Goal: Task Accomplishment & Management: Use online tool/utility

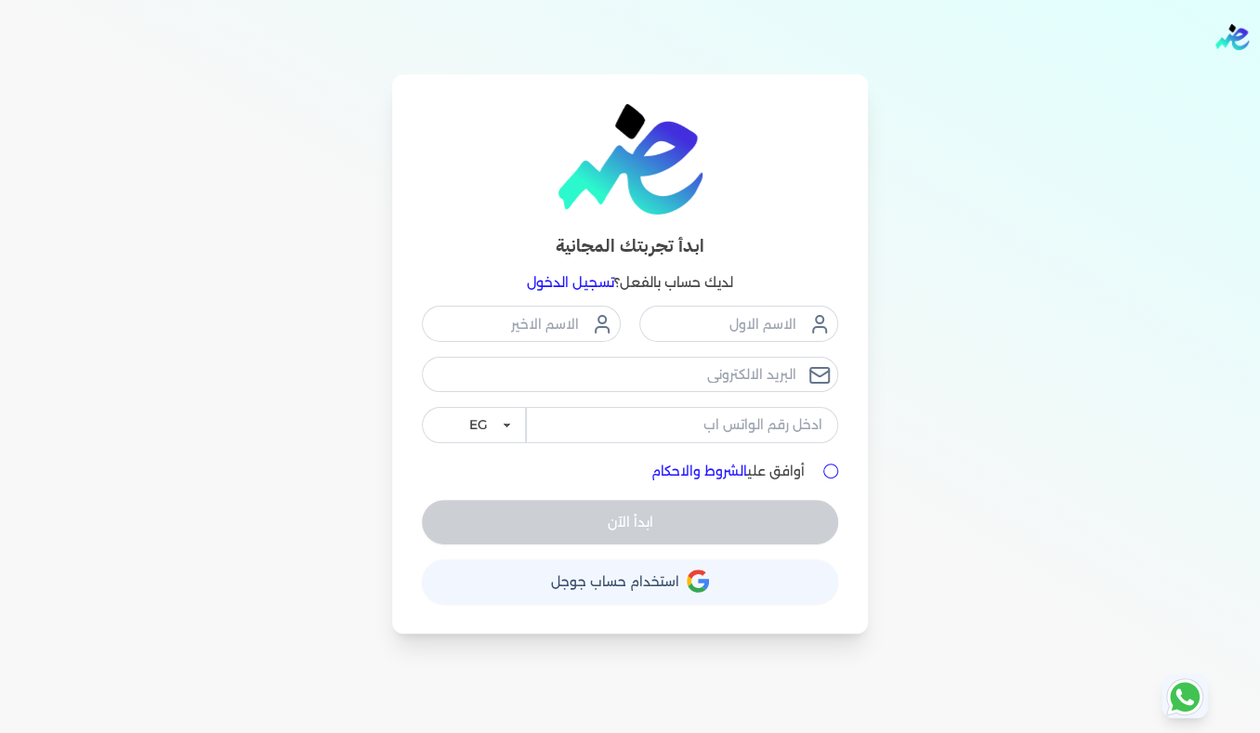
click at [832, 466] on input "أوافق علي الشروط والاحكام" at bounding box center [830, 471] width 15 height 15
checkbox input "true"
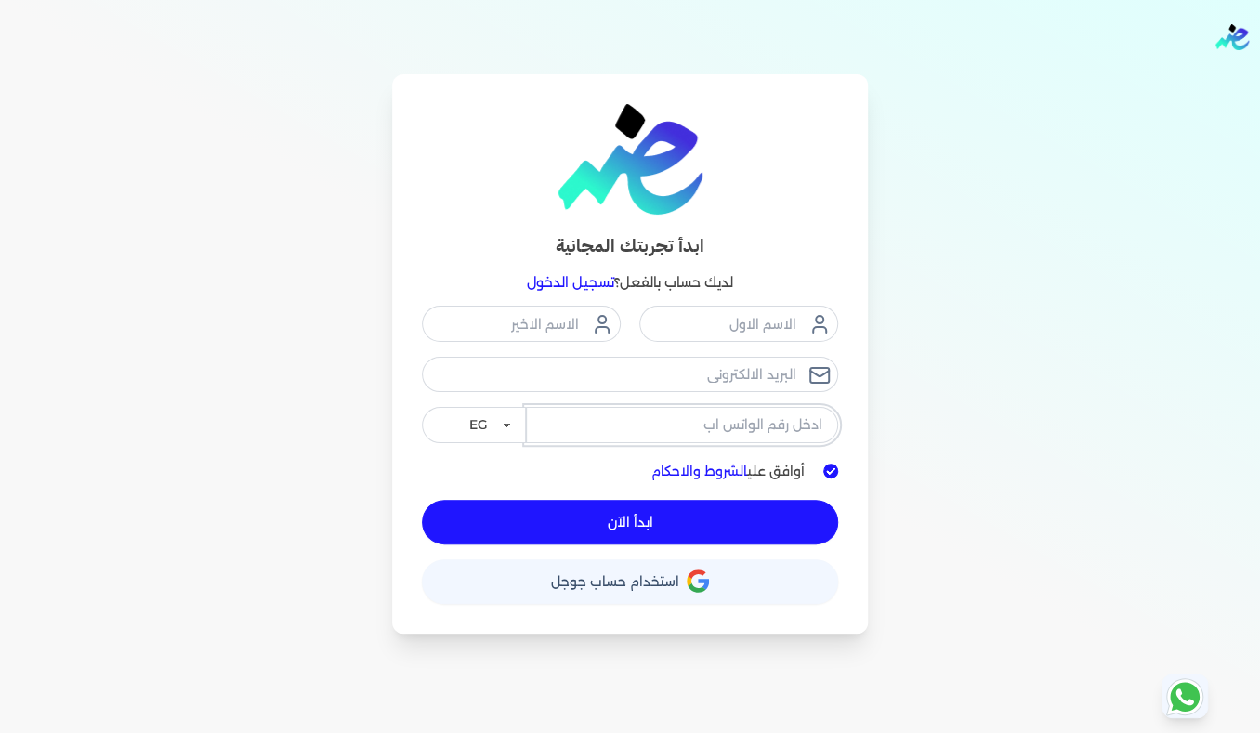
click at [708, 424] on input "tel" at bounding box center [682, 424] width 312 height 35
type input "01020743008"
click at [740, 378] on input "email" at bounding box center [630, 374] width 416 height 35
type input "[EMAIL_ADDRESS][DOMAIN_NAME]"
click at [767, 323] on input "text" at bounding box center [738, 323] width 199 height 35
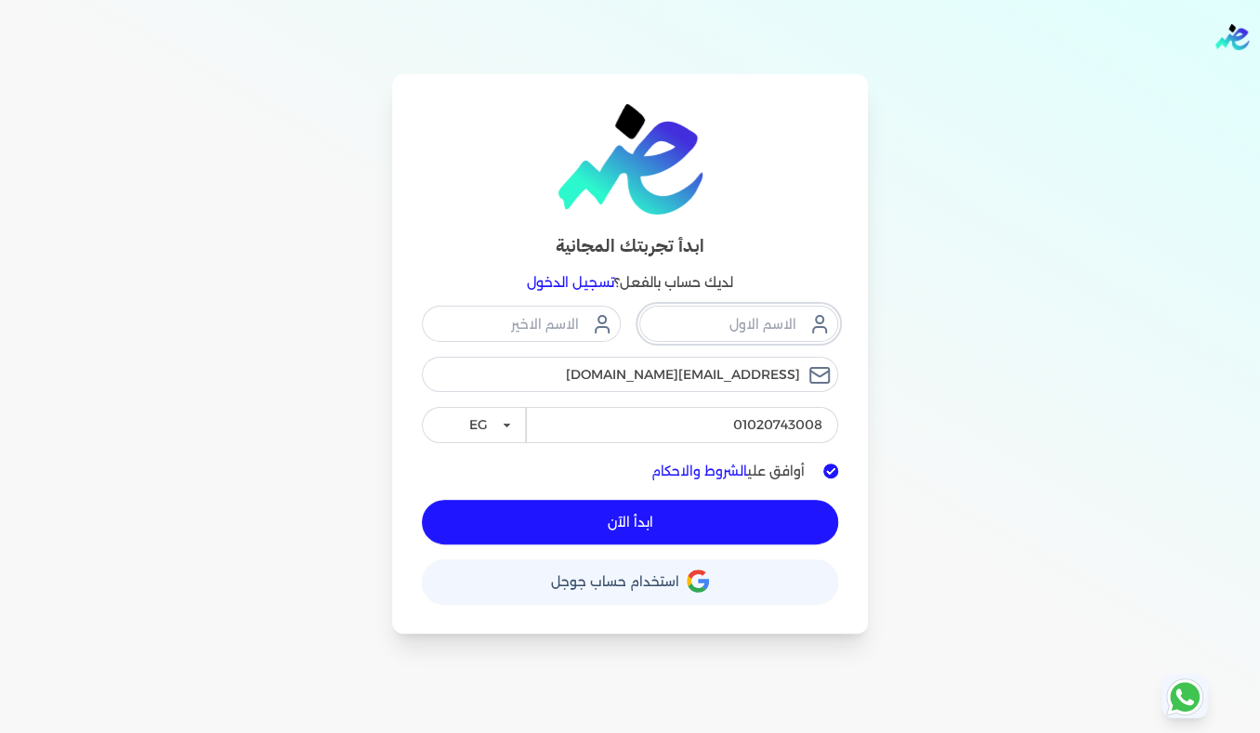
type input "[PERSON_NAME]"
click at [530, 328] on input "text" at bounding box center [521, 323] width 199 height 35
type input "tahan"
click at [654, 517] on button "ابدأ الآن" at bounding box center [630, 522] width 416 height 45
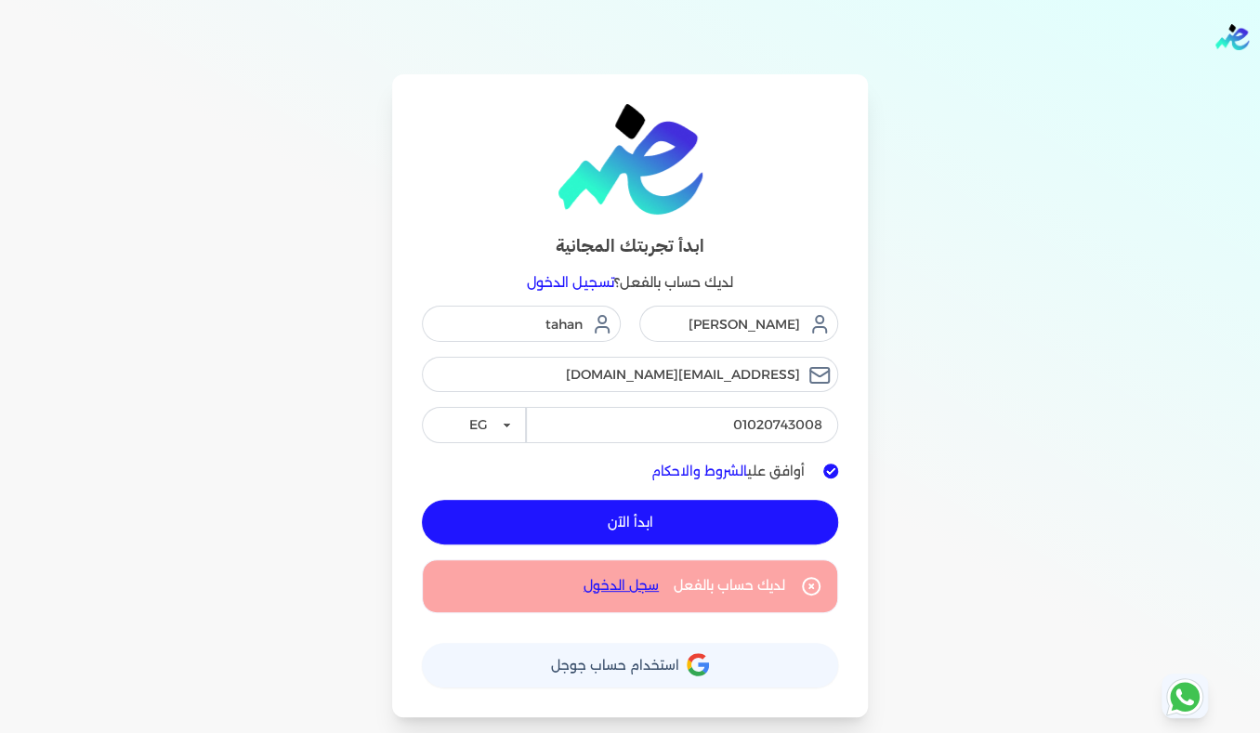
click at [619, 584] on link "سجل الدخول" at bounding box center [620, 586] width 75 height 20
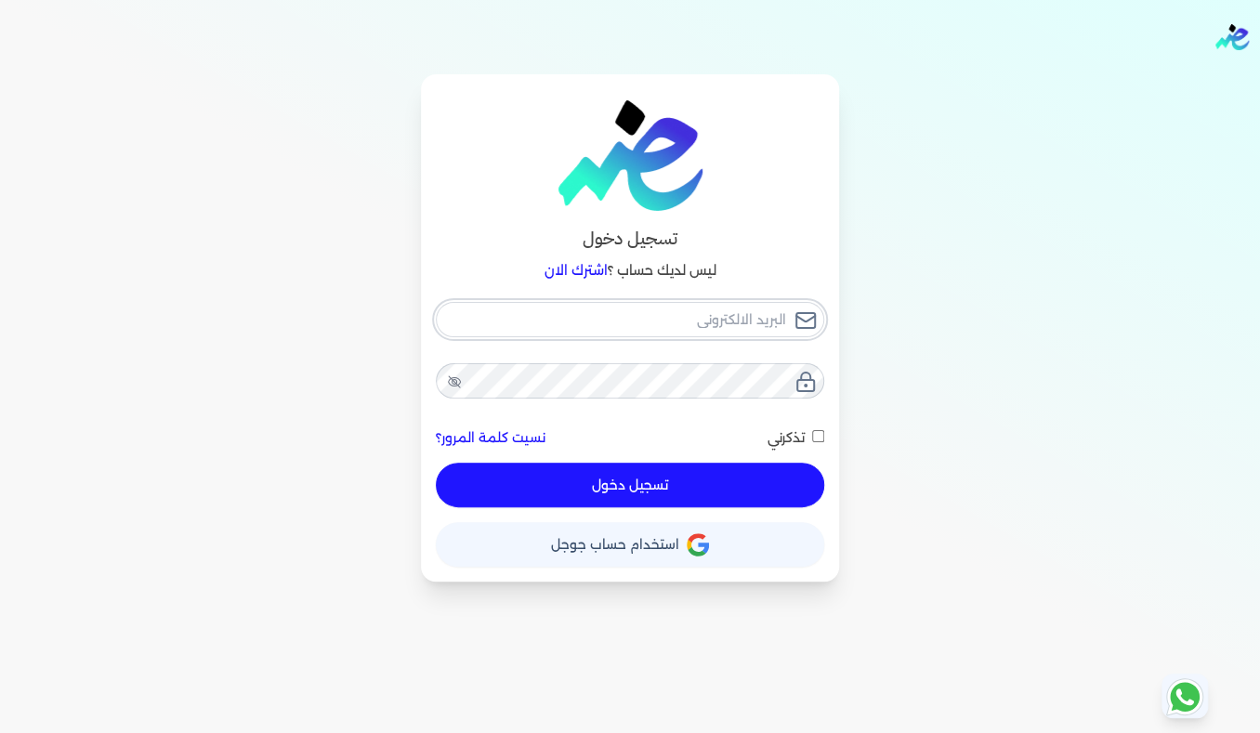
click at [743, 320] on input "email" at bounding box center [630, 319] width 388 height 35
type input "tahan655@gmail.com"
click at [436, 463] on button "تسجيل دخول" at bounding box center [630, 485] width 388 height 45
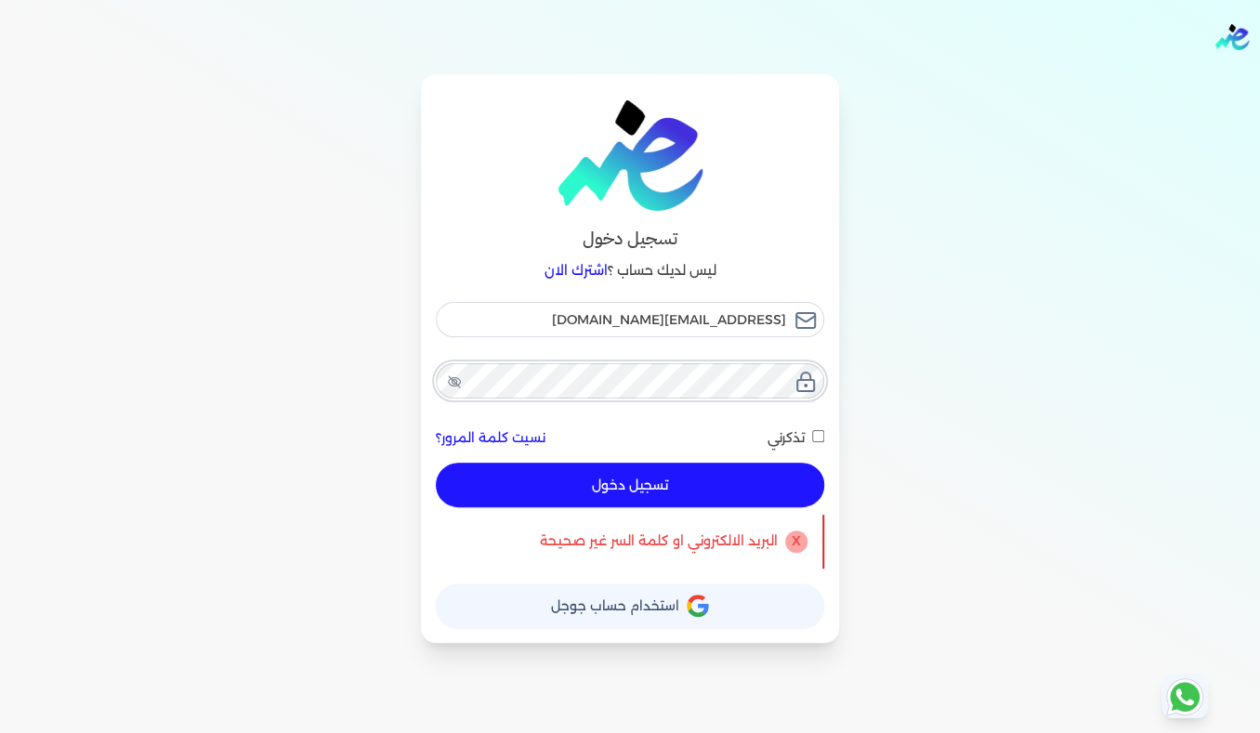
click at [436, 463] on button "تسجيل دخول" at bounding box center [630, 485] width 388 height 45
click at [817, 434] on input "تذكرني" at bounding box center [818, 436] width 12 height 12
checkbox input "true"
click at [740, 489] on button "تسجيل دخول" at bounding box center [630, 485] width 388 height 45
click at [628, 609] on span "استخدام حساب جوجل" at bounding box center [615, 605] width 128 height 13
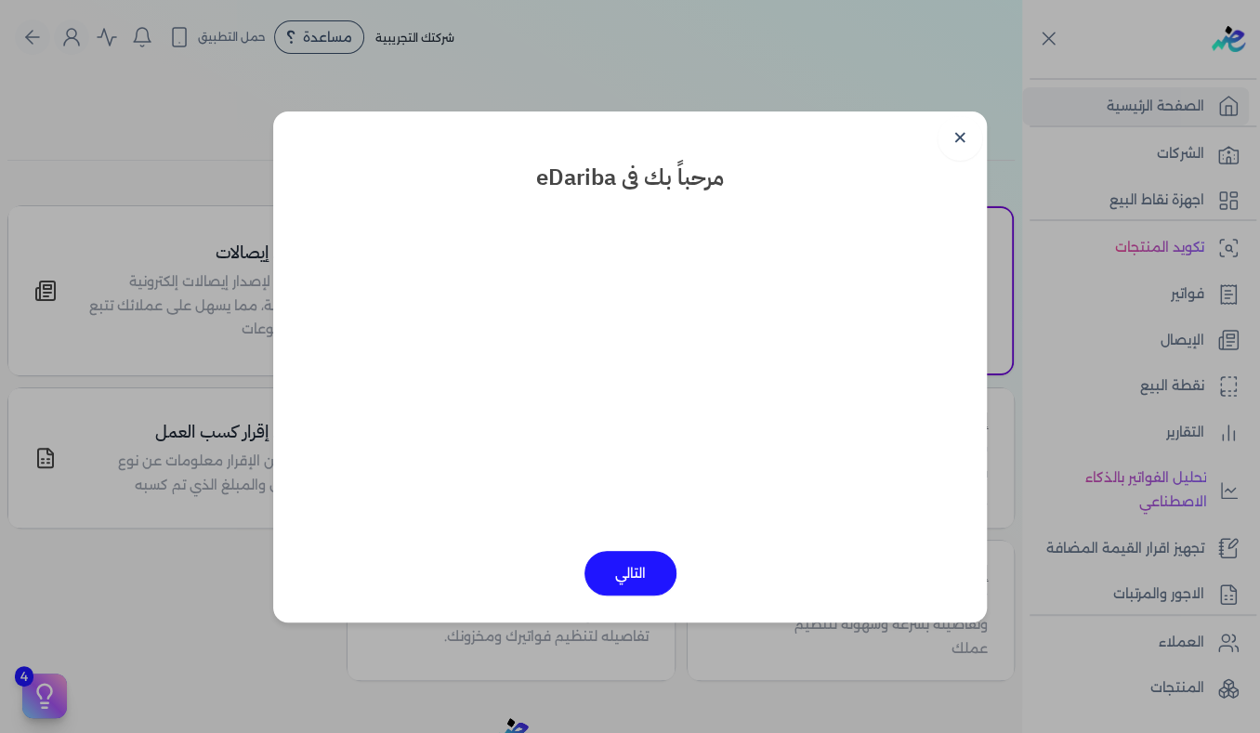
click at [635, 570] on button "التالي" at bounding box center [630, 573] width 92 height 45
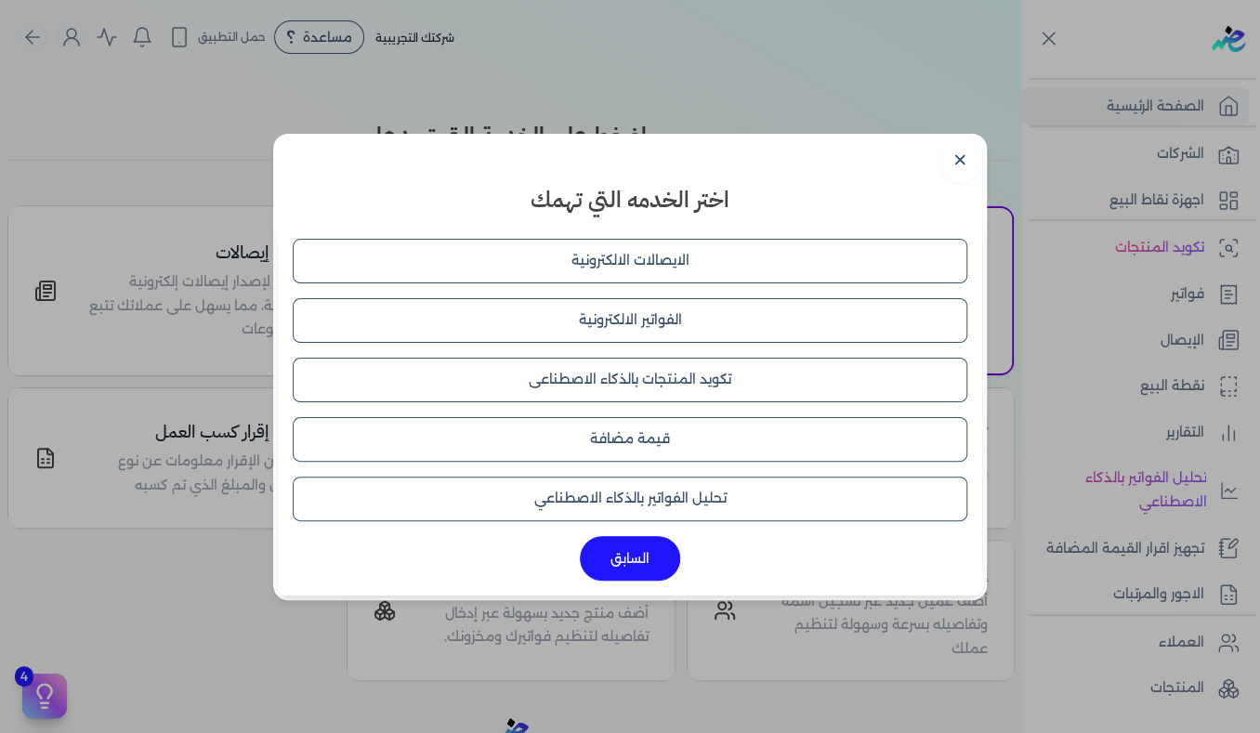
click at [671, 260] on button "الايصالات الالكترونية" at bounding box center [630, 261] width 675 height 45
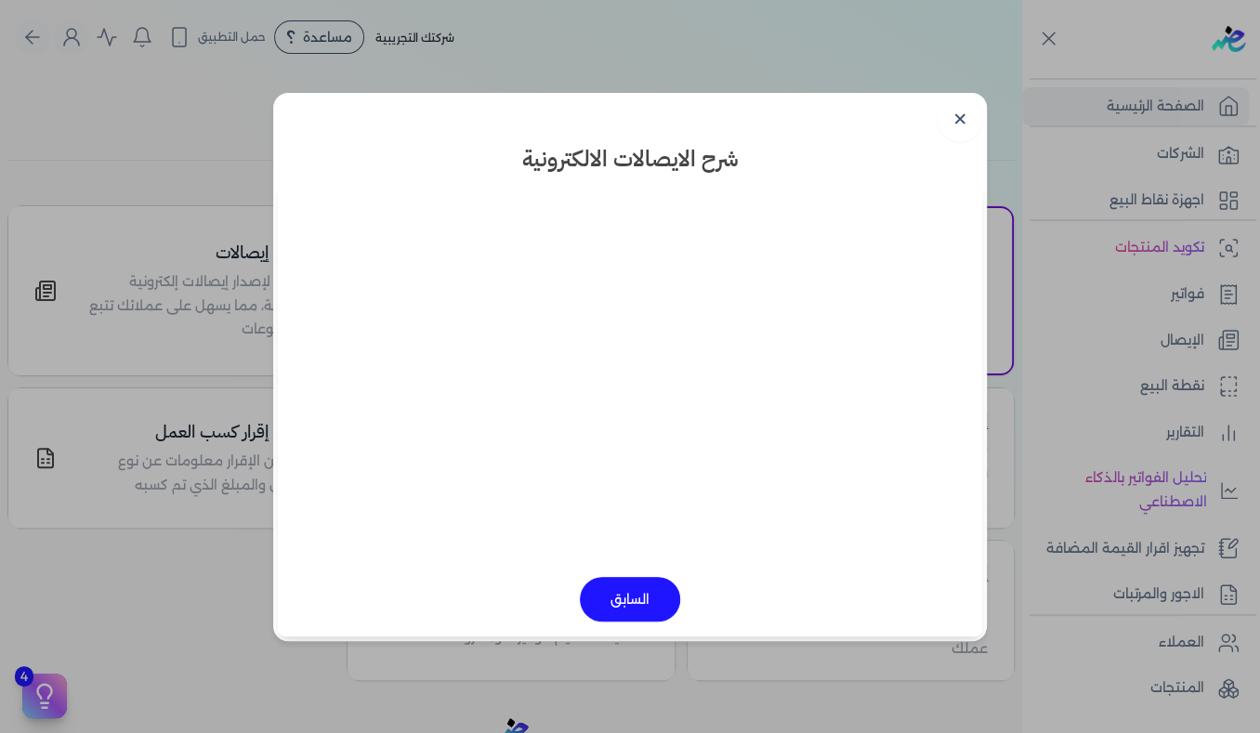
click at [645, 597] on button "السابق" at bounding box center [630, 599] width 100 height 45
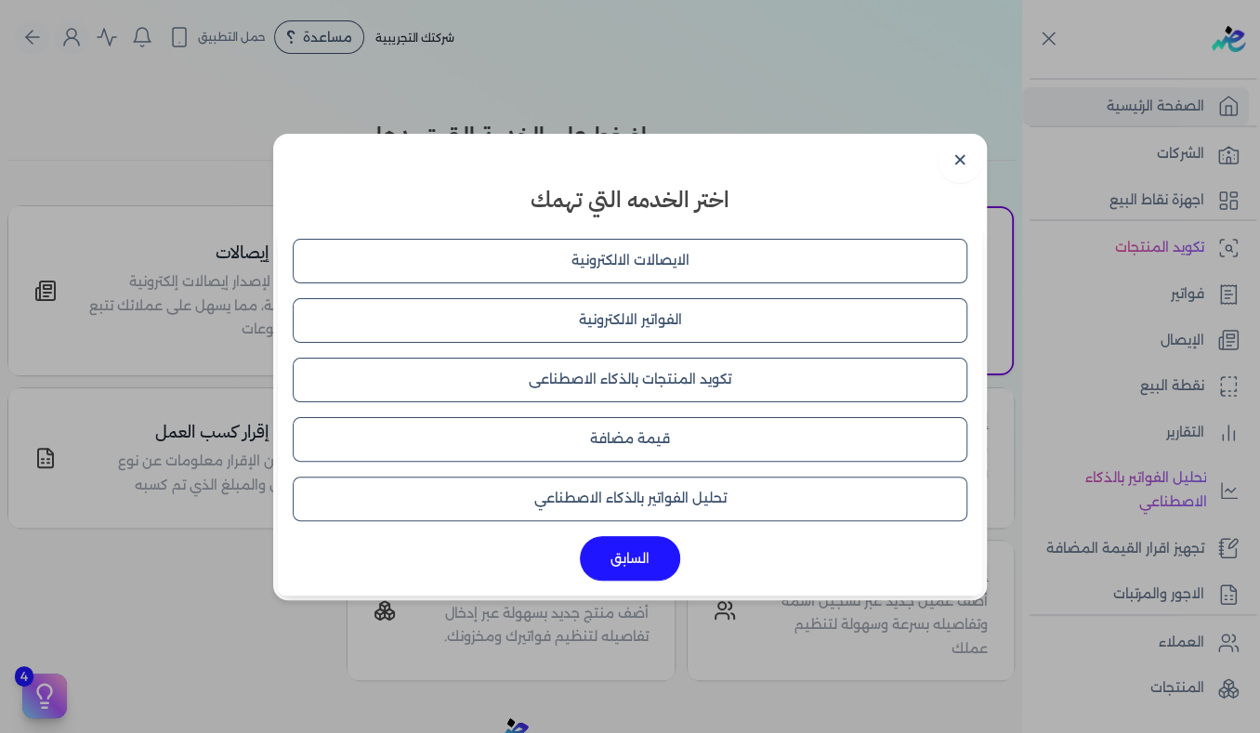
click at [632, 499] on button "تحليل الفواتير بالذكاء الاصطناعي" at bounding box center [630, 499] width 675 height 45
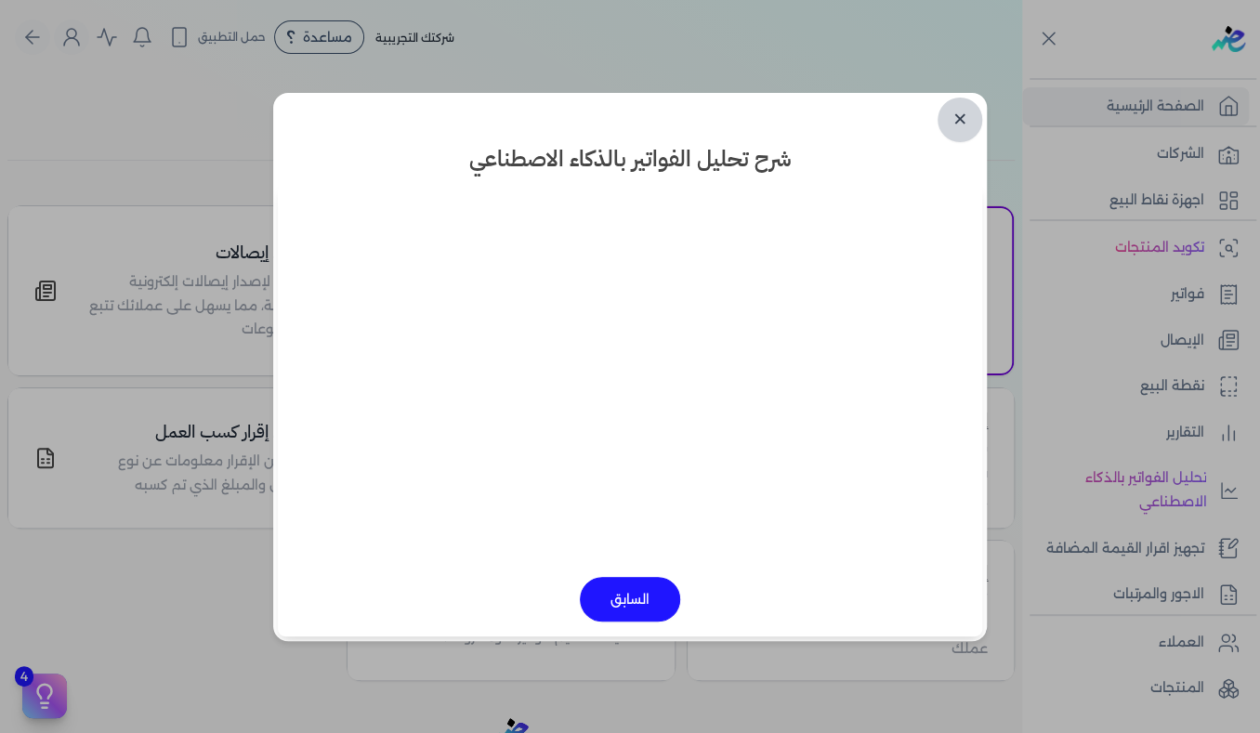
click at [971, 114] on link "✕" at bounding box center [959, 120] width 45 height 45
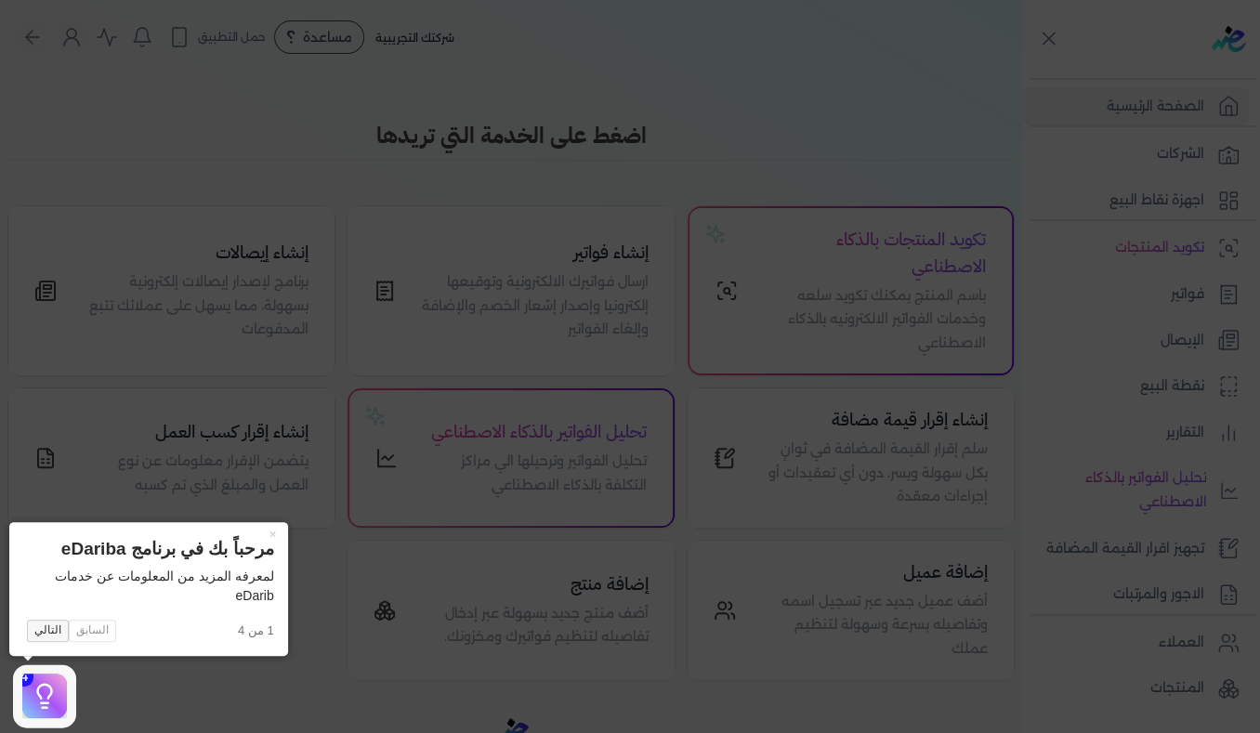
click at [42, 631] on button "التالي" at bounding box center [48, 631] width 42 height 22
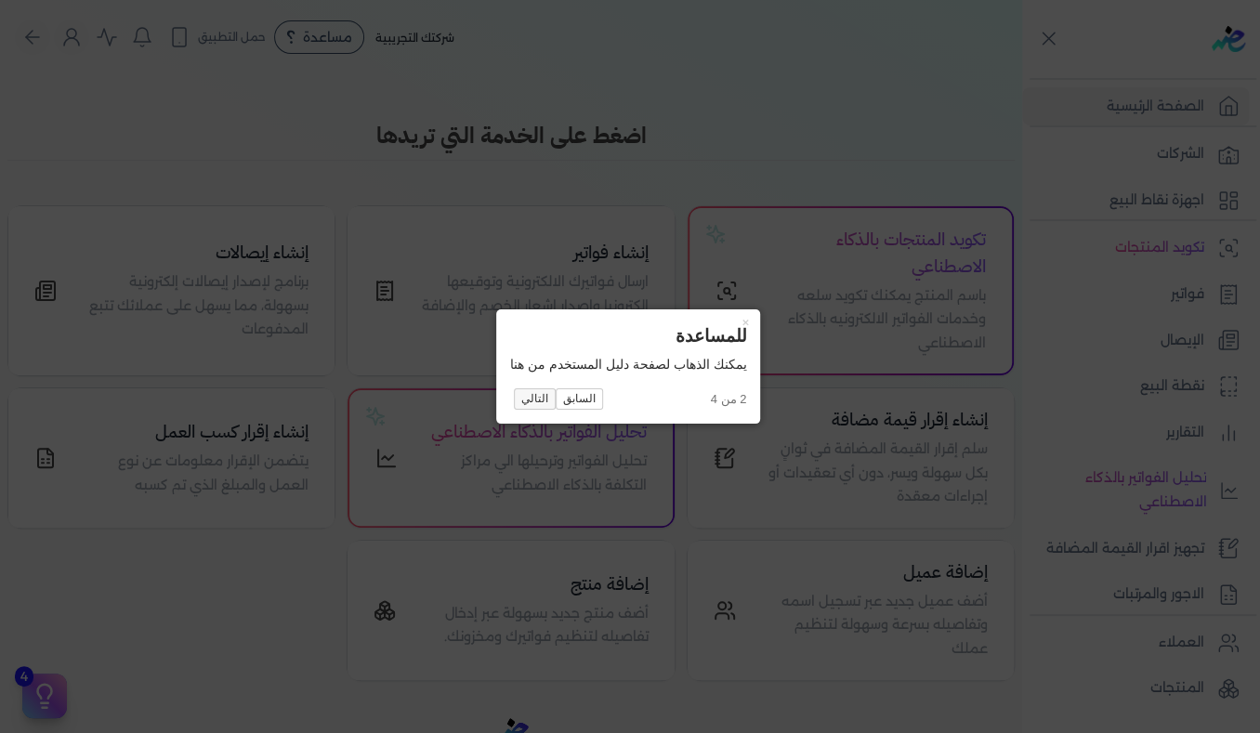
click at [539, 399] on button "التالي" at bounding box center [535, 399] width 42 height 22
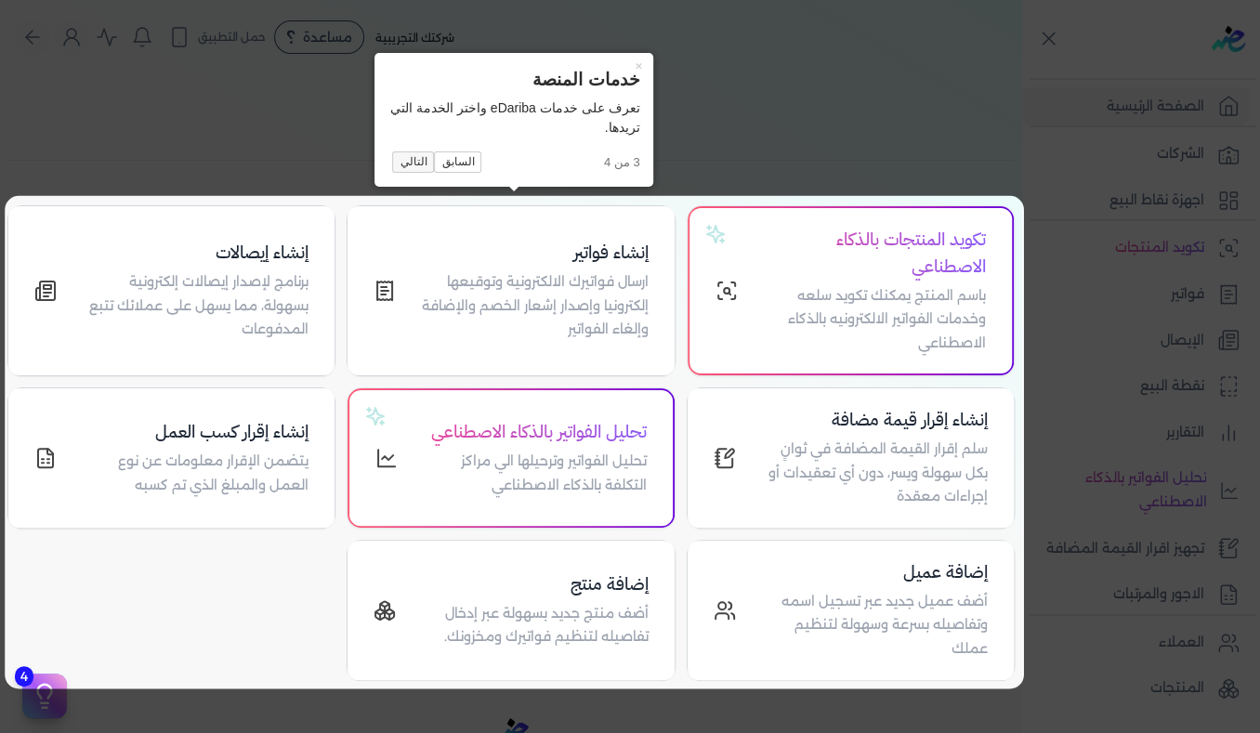
click at [410, 162] on button "التالي" at bounding box center [413, 162] width 42 height 22
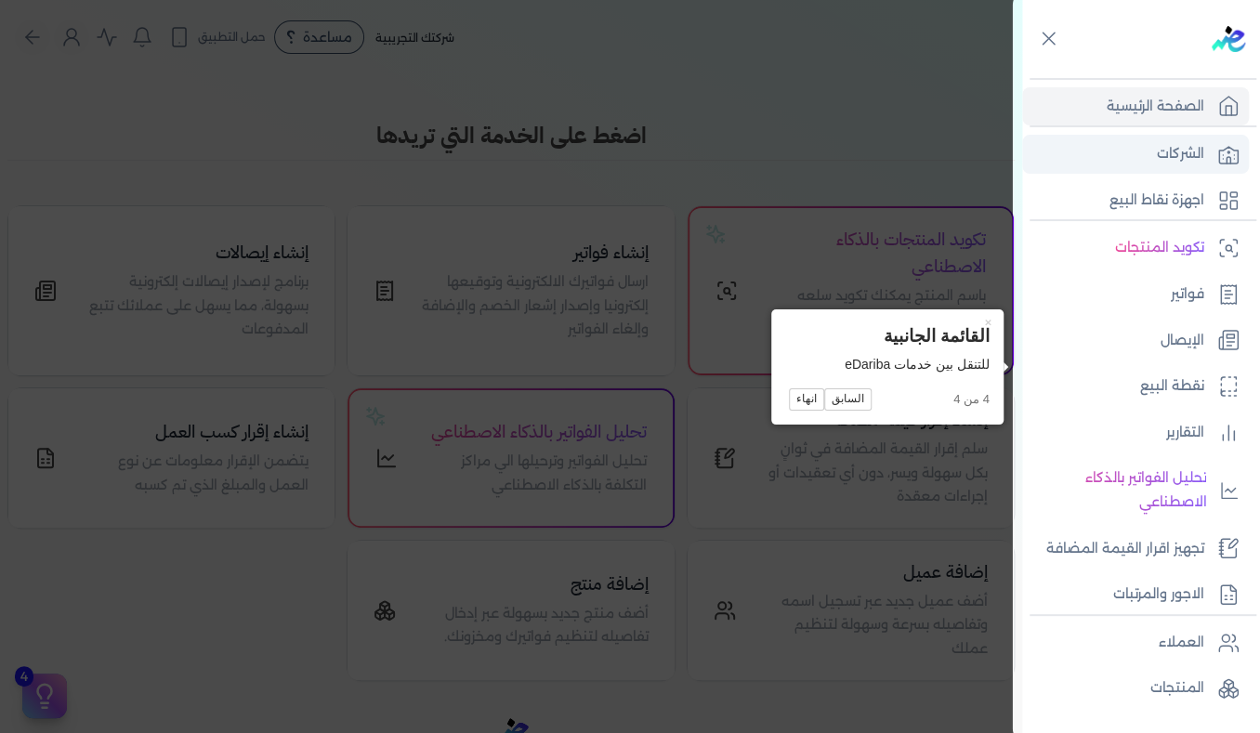
click at [1165, 155] on p "الشركات" at bounding box center [1180, 154] width 47 height 24
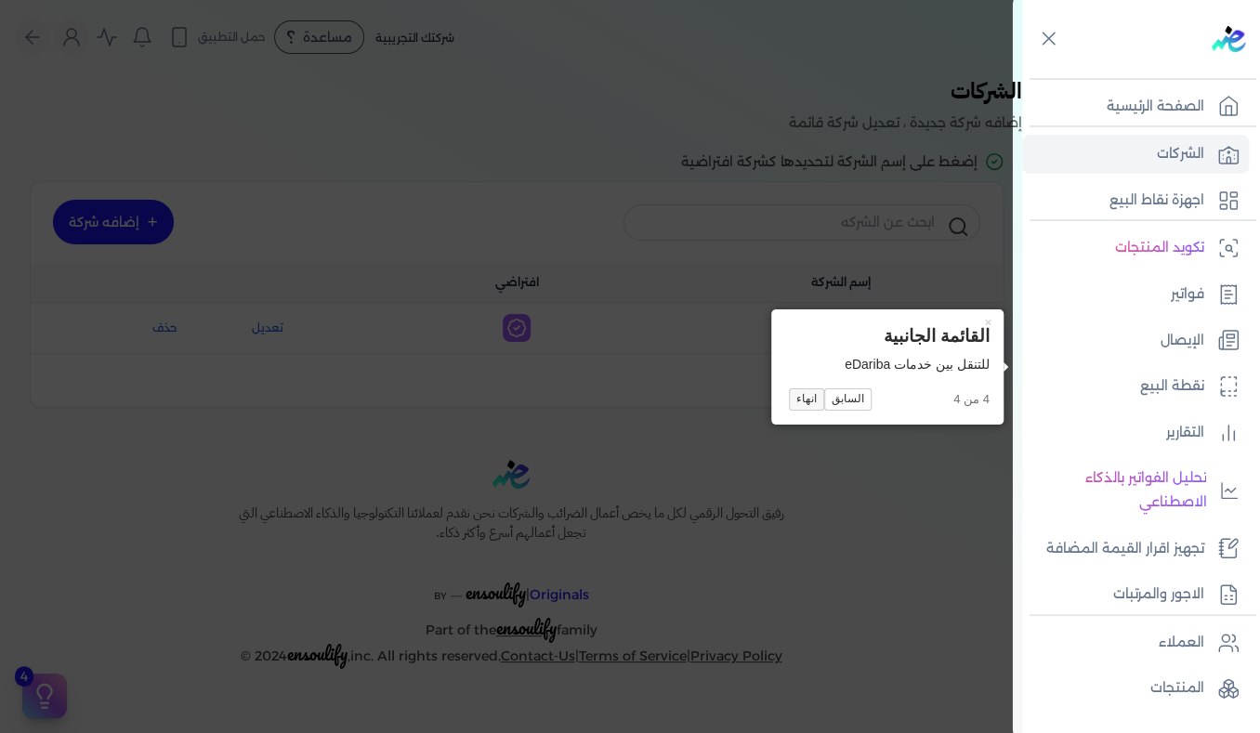
click at [808, 401] on button "انهاء" at bounding box center [806, 399] width 35 height 22
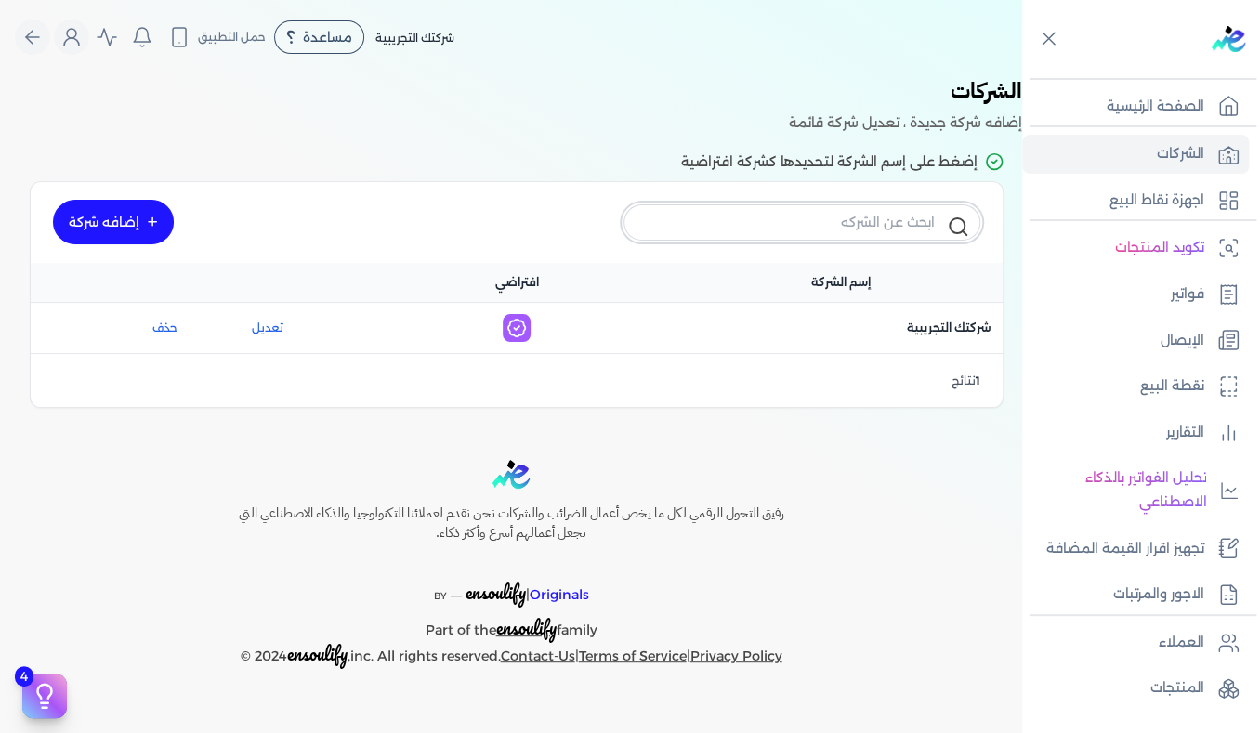
click at [871, 221] on input "text" at bounding box center [801, 221] width 357 height 35
type input "[PERSON_NAME]"
click at [916, 335] on span "اسم الشركة : شركتك التجريبية" at bounding box center [949, 328] width 85 height 17
click at [1169, 203] on p "اجهزة نقاط البيع" at bounding box center [1156, 201] width 95 height 24
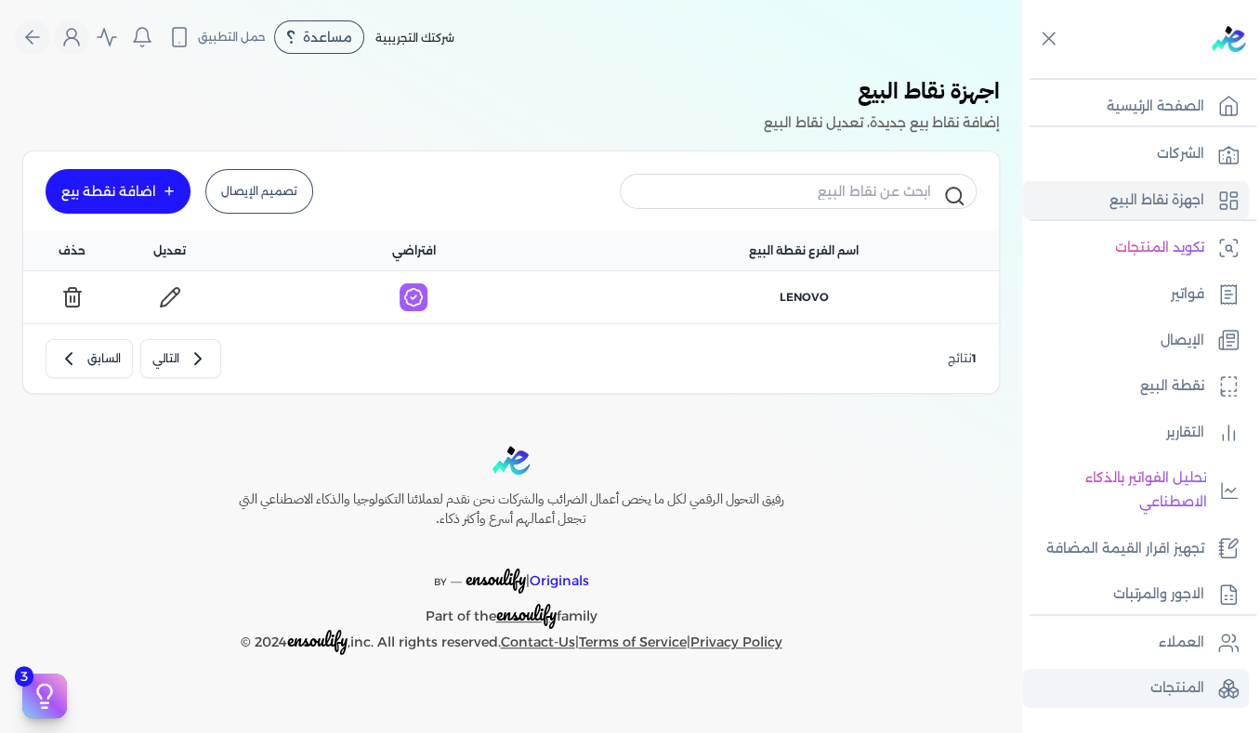
click at [1183, 689] on p "المنتجات" at bounding box center [1177, 688] width 54 height 24
click at [1178, 687] on p "المنتجات" at bounding box center [1177, 688] width 54 height 24
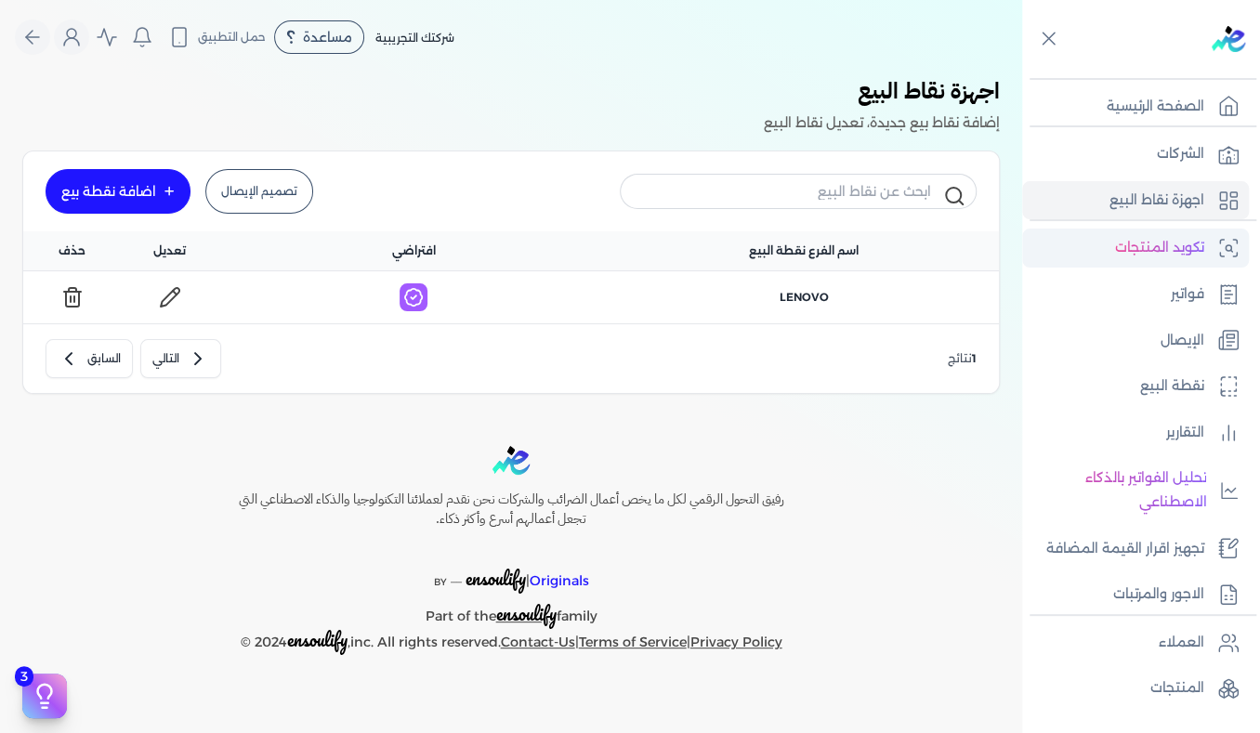
click at [1196, 250] on p "تكويد المنتجات" at bounding box center [1159, 248] width 89 height 24
click at [1176, 246] on p "تكويد المنتجات" at bounding box center [1159, 248] width 89 height 24
click at [1140, 196] on p "اجهزة نقاط البيع" at bounding box center [1156, 201] width 95 height 24
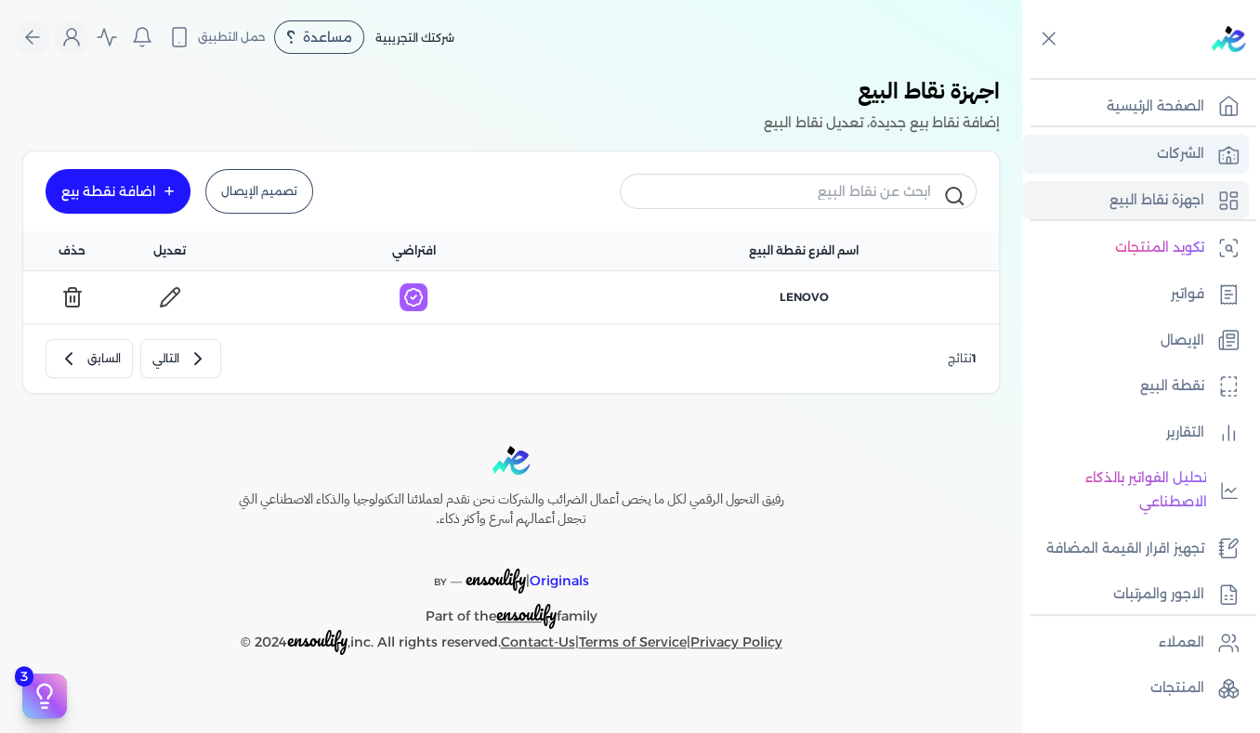
click at [1172, 143] on p "الشركات" at bounding box center [1180, 154] width 47 height 24
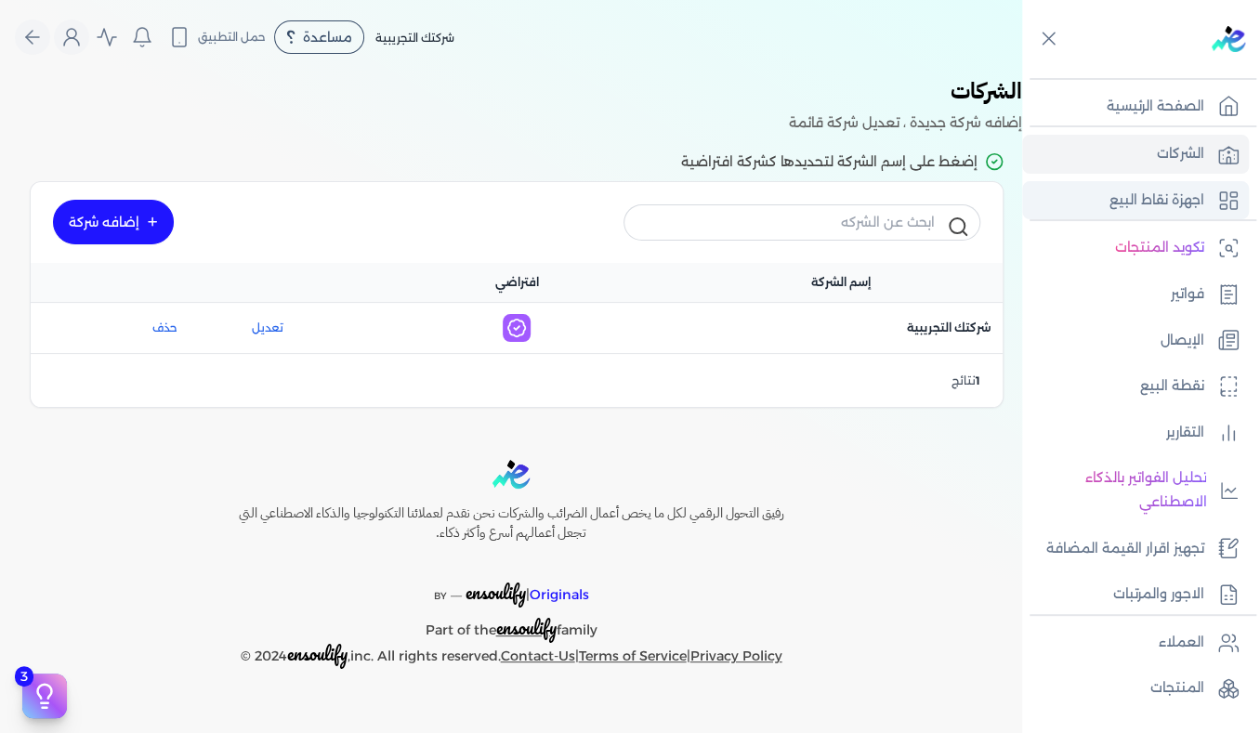
click at [1154, 200] on p "اجهزة نقاط البيع" at bounding box center [1156, 201] width 95 height 24
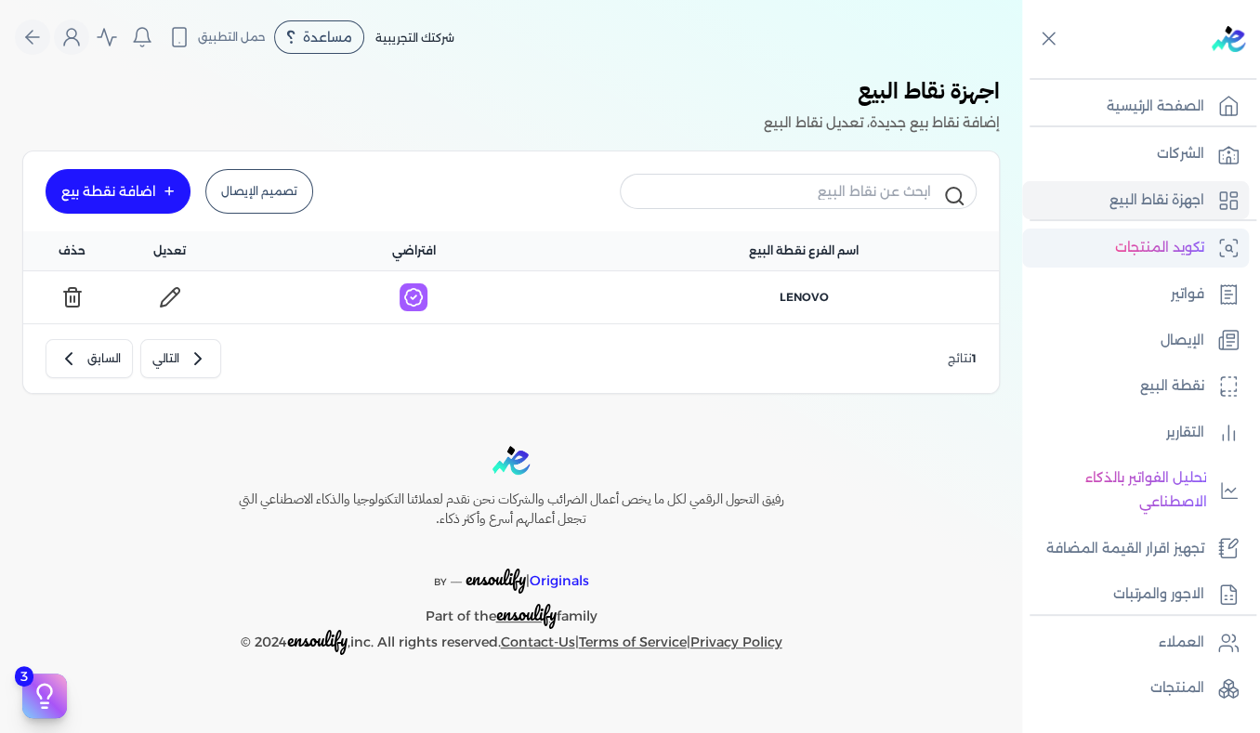
click at [1172, 247] on p "تكويد المنتجات" at bounding box center [1159, 248] width 89 height 24
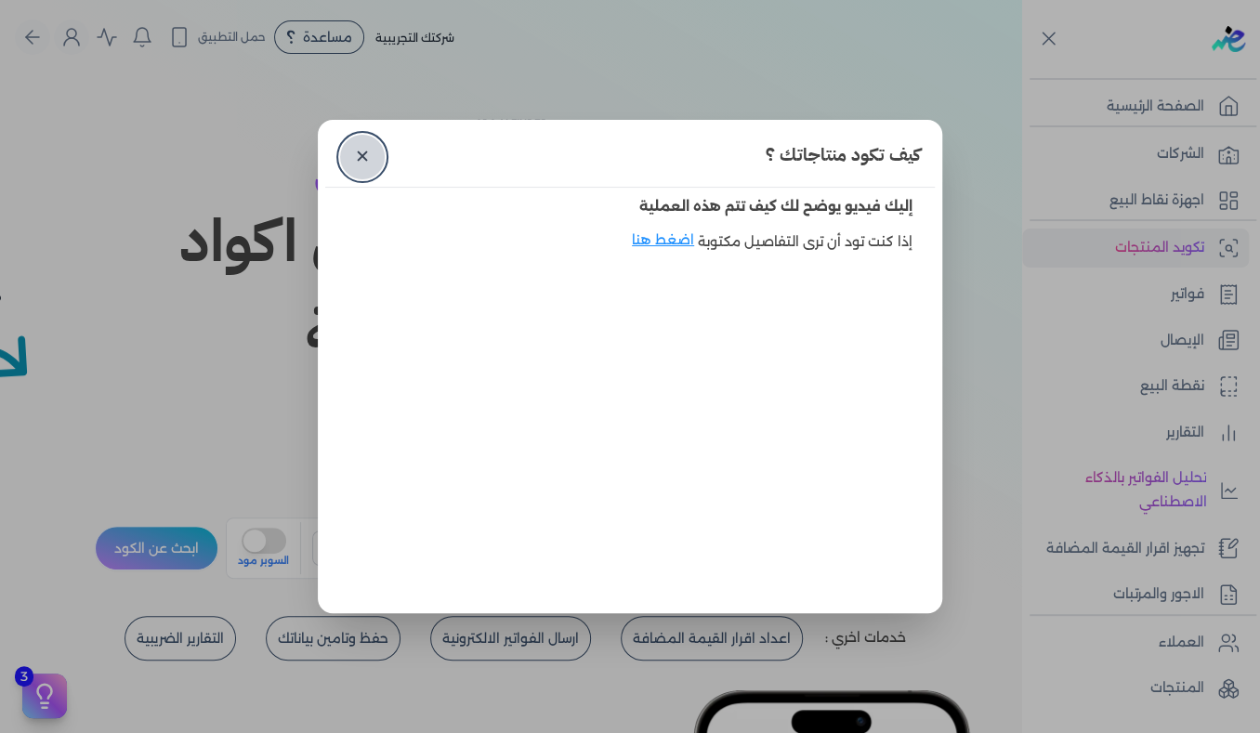
click at [371, 159] on link "✕" at bounding box center [362, 157] width 45 height 45
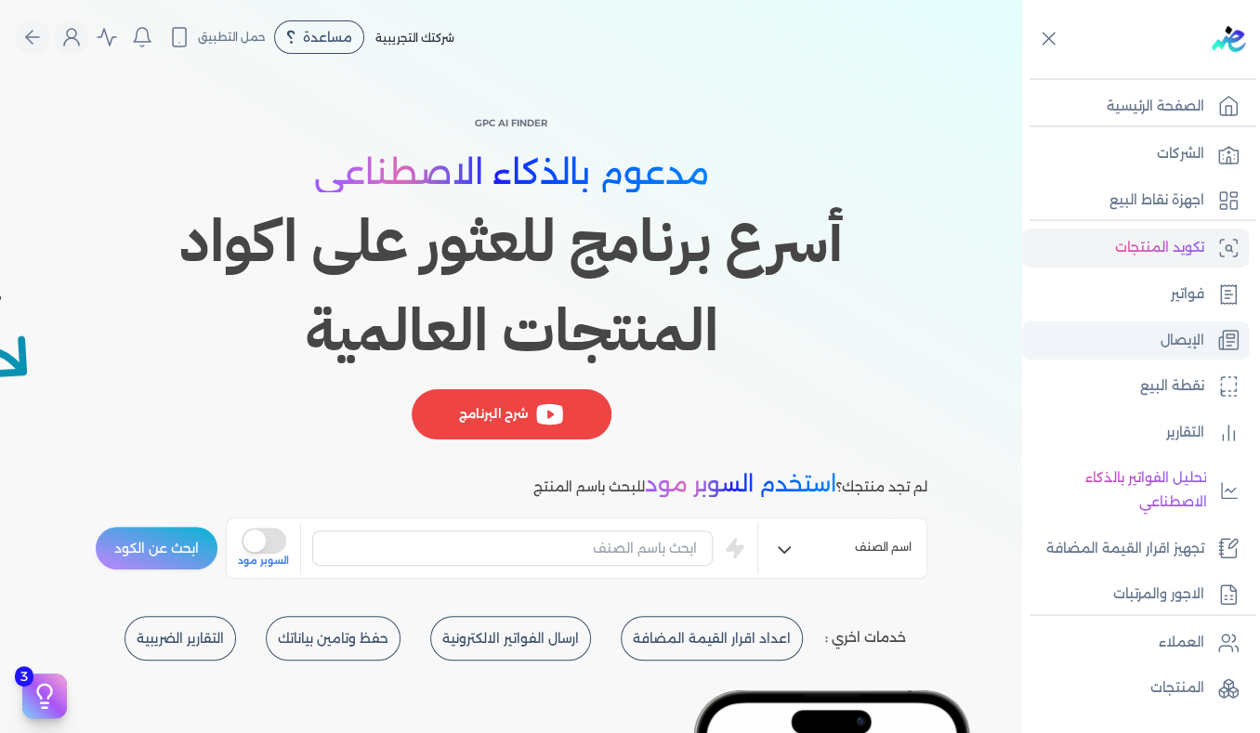
click at [1195, 334] on p "الإيصال" at bounding box center [1182, 341] width 44 height 24
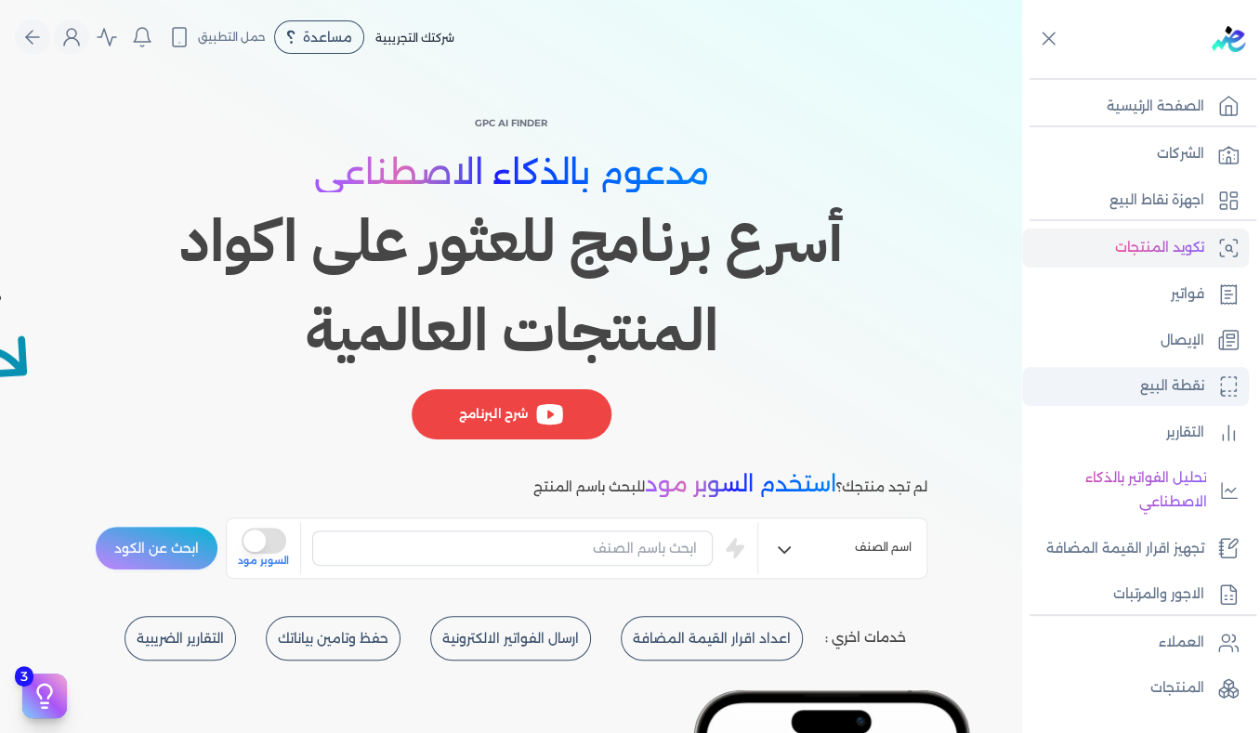
click at [1162, 385] on p "نقطة البيع" at bounding box center [1172, 386] width 64 height 24
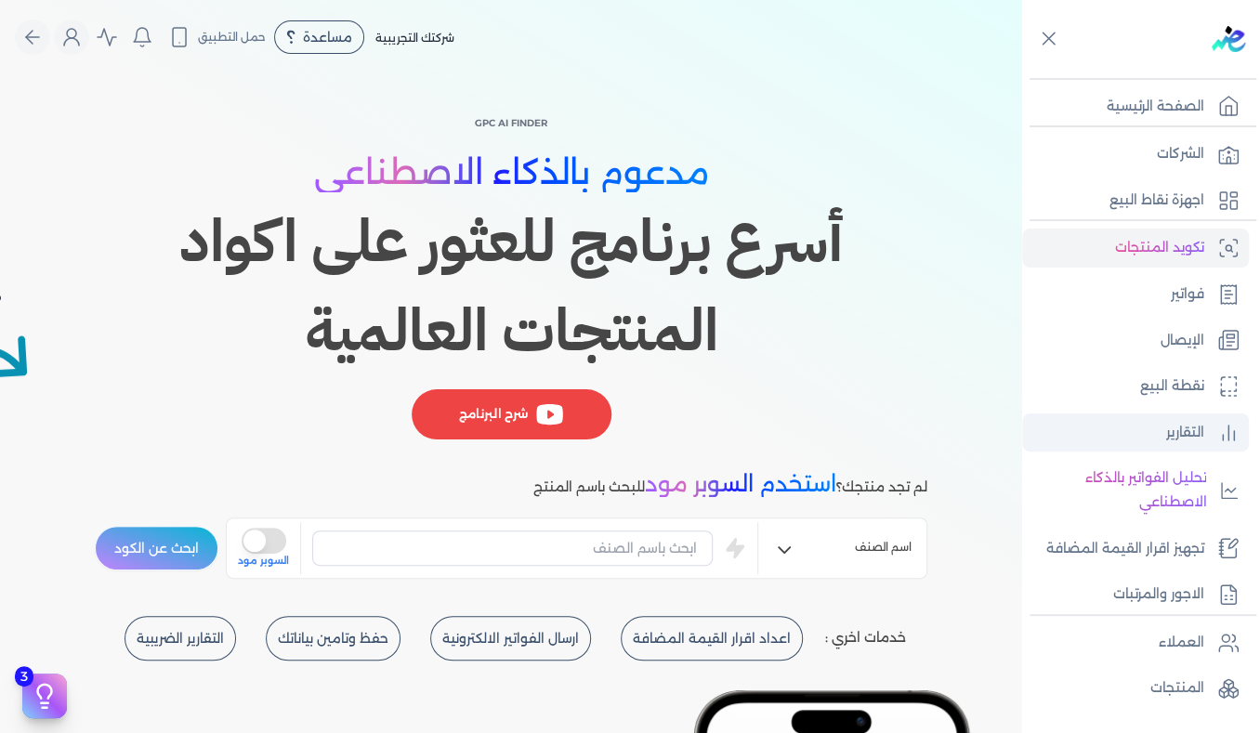
select select
select select "EGP"
select select "EGS"
select select "B"
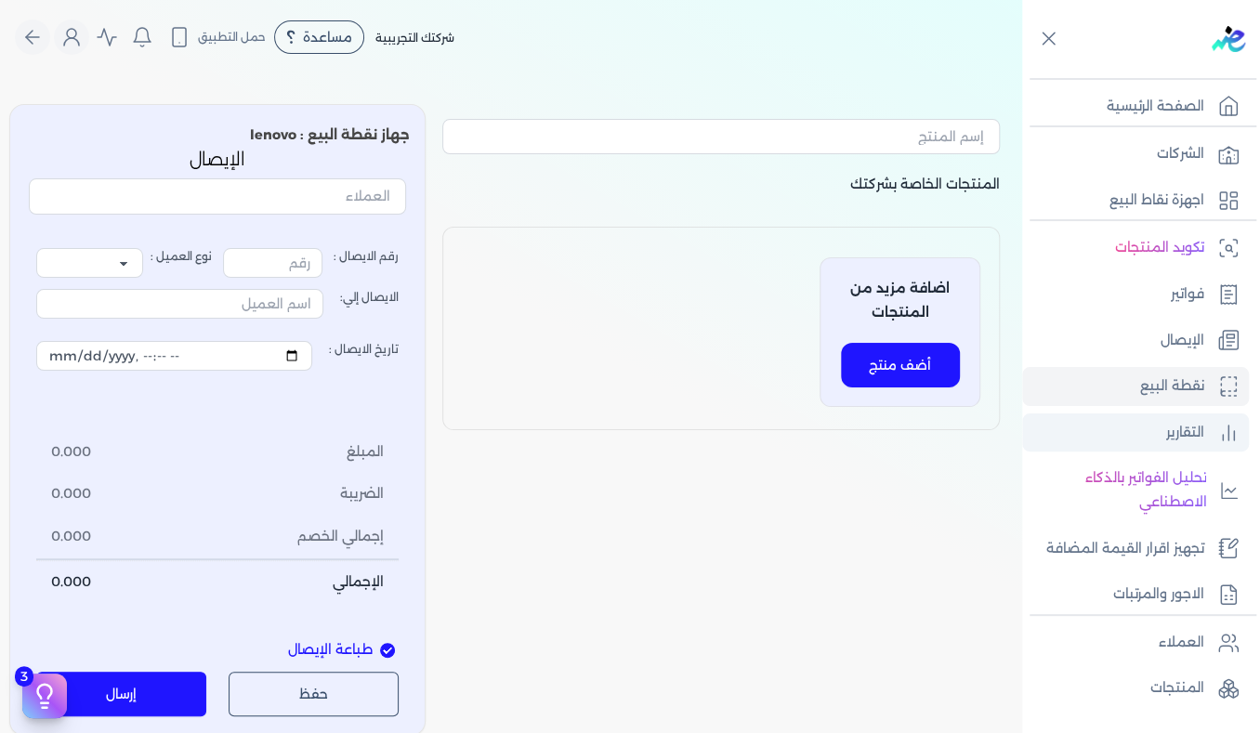
type input "1"
select select "P"
type input "عميل نقدي"
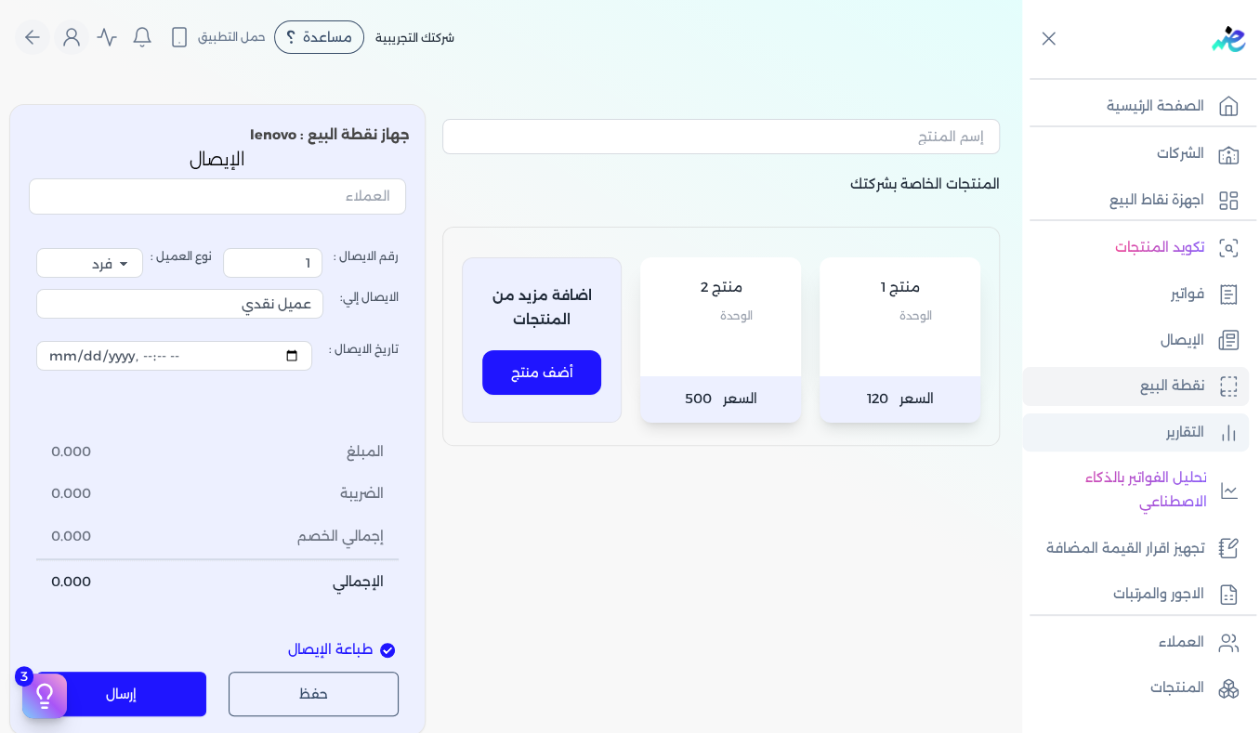
click at [1166, 437] on p "التقارير" at bounding box center [1185, 433] width 38 height 24
click at [1166, 386] on p "نقطة البيع" at bounding box center [1172, 386] width 64 height 24
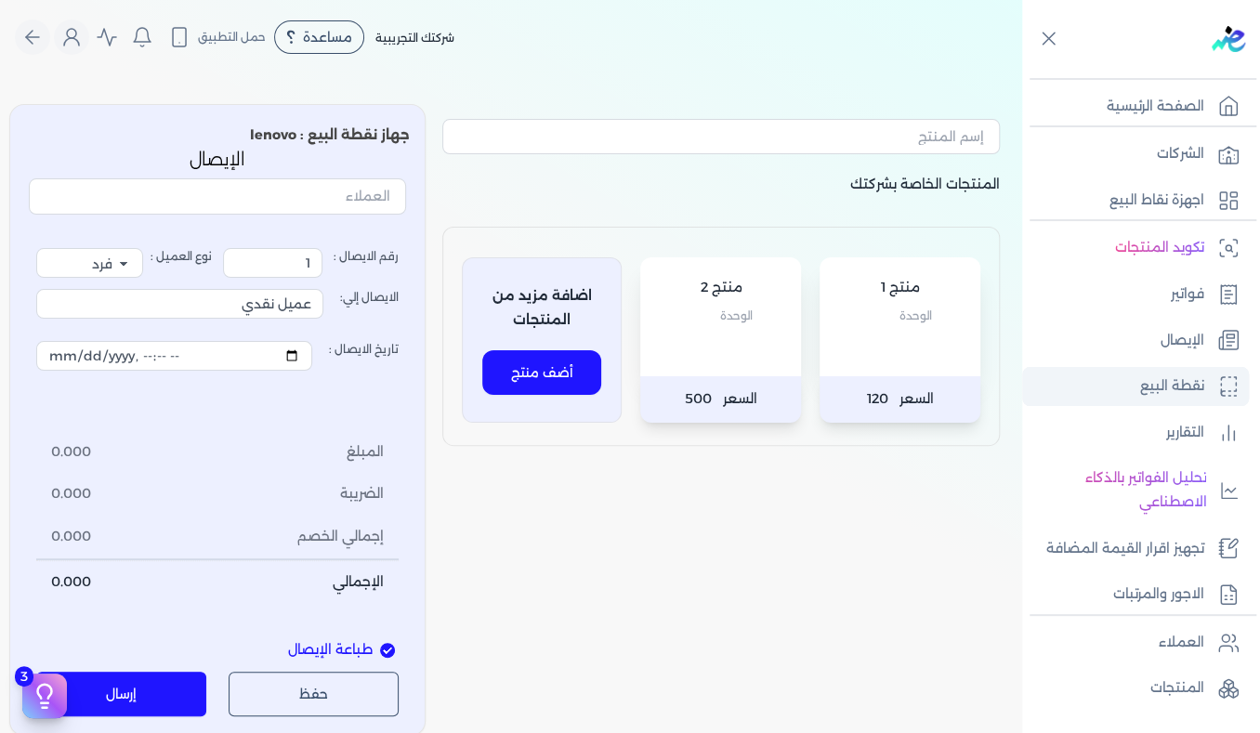
click at [1166, 386] on p "نقطة البيع" at bounding box center [1172, 386] width 64 height 24
click at [1176, 443] on link "التقارير" at bounding box center [1135, 432] width 227 height 39
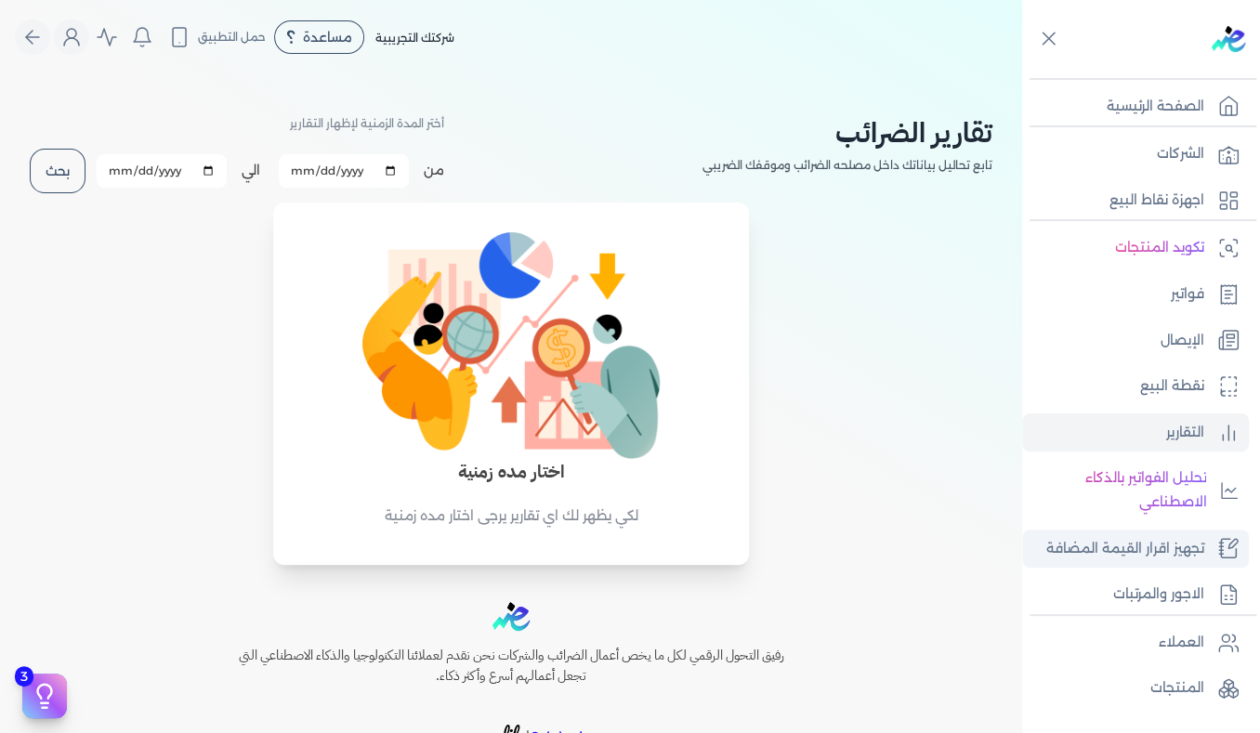
click at [1154, 554] on p "تجهيز اقرار القيمة المضافة" at bounding box center [1125, 549] width 158 height 24
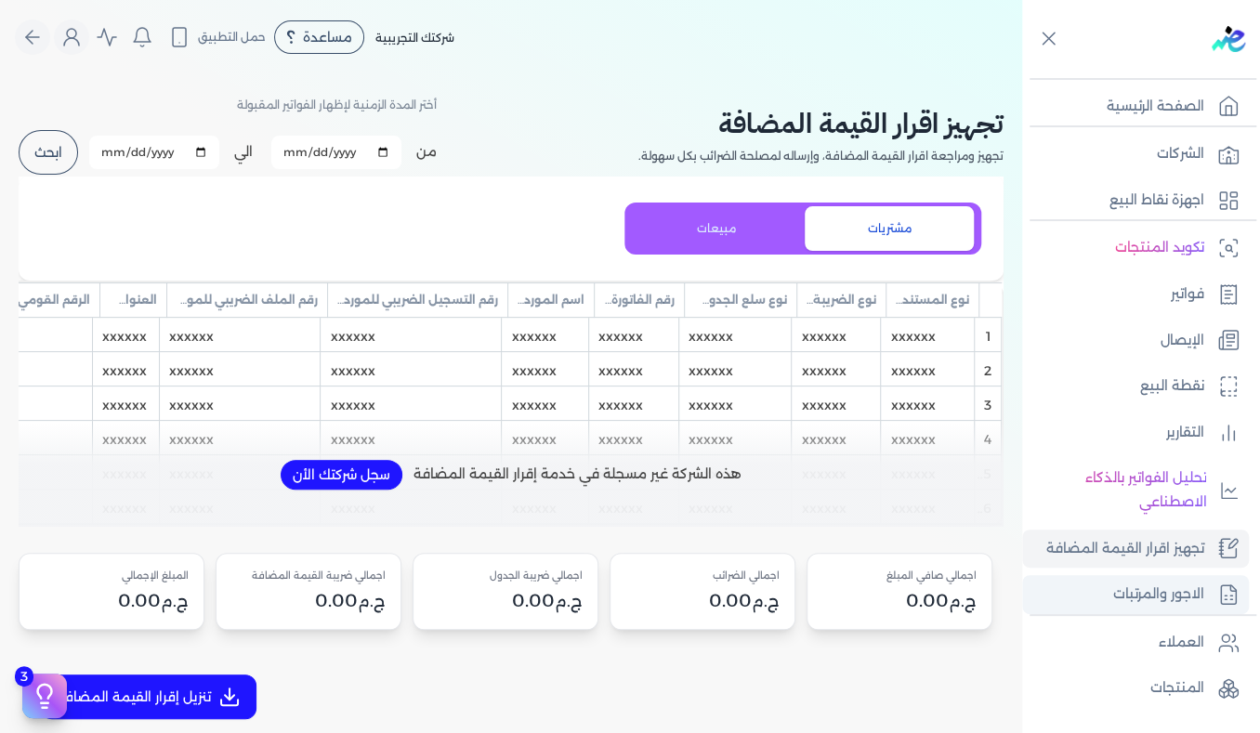
click at [1163, 596] on p "الاجور والمرتبات" at bounding box center [1158, 595] width 91 height 24
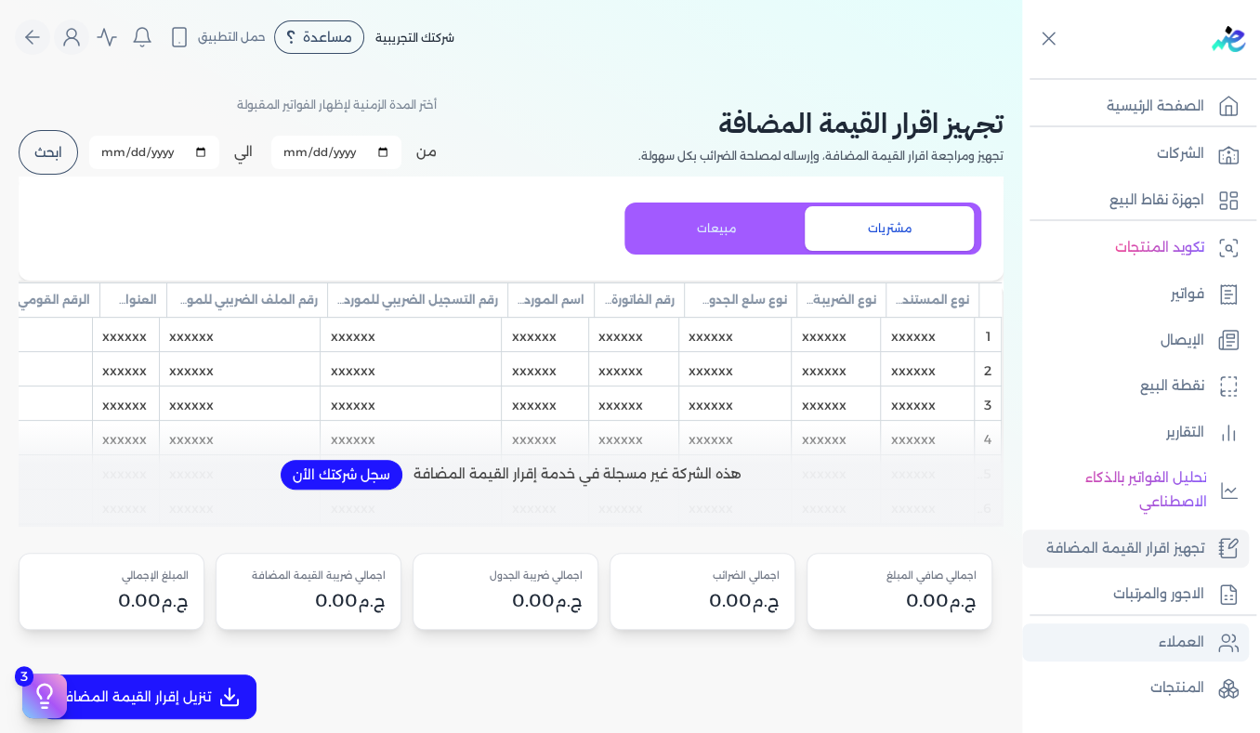
select select "01"
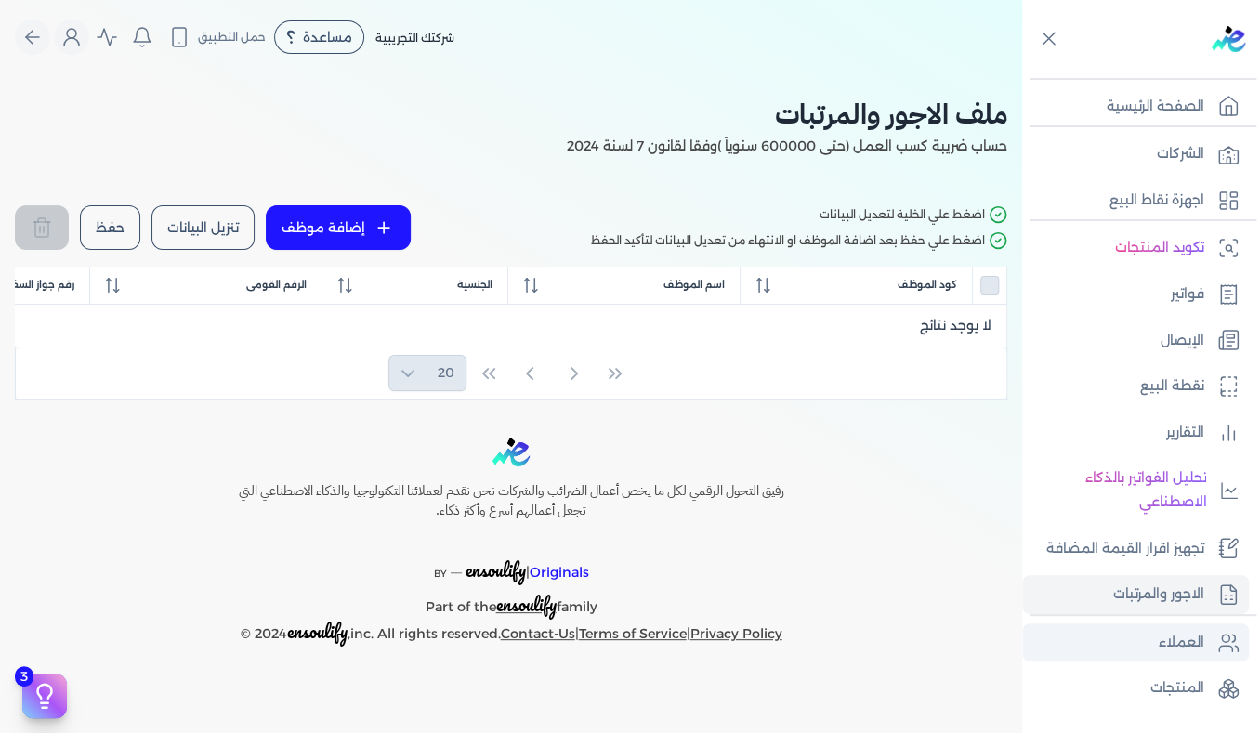
click at [1180, 636] on p "العملاء" at bounding box center [1182, 643] width 46 height 24
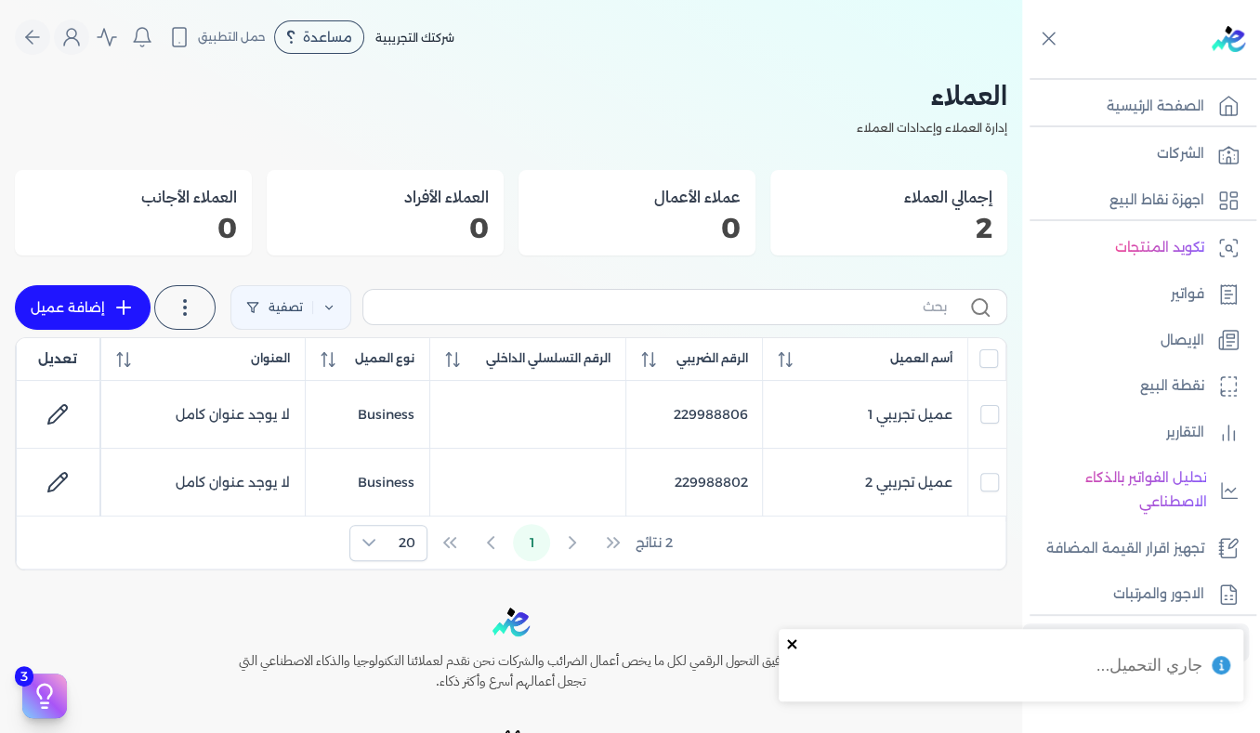
click at [791, 642] on icon "close" at bounding box center [791, 643] width 9 height 9
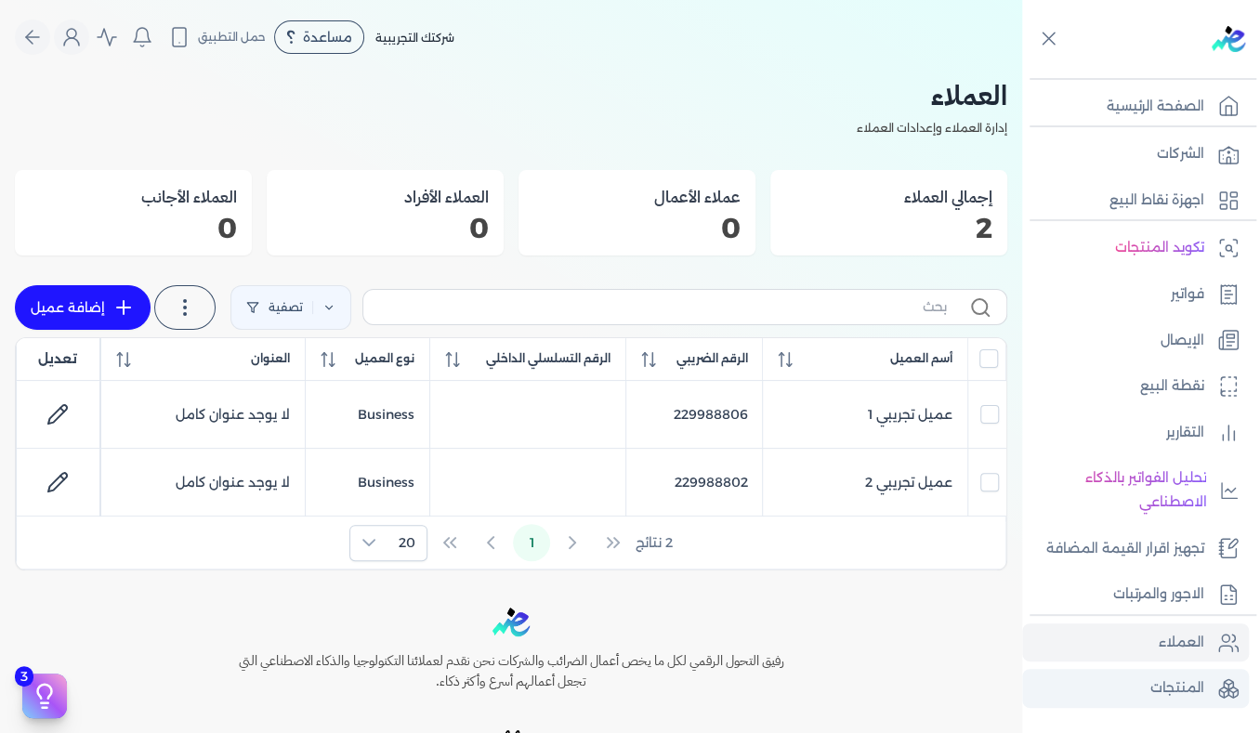
click at [1174, 682] on p "المنتجات" at bounding box center [1177, 688] width 54 height 24
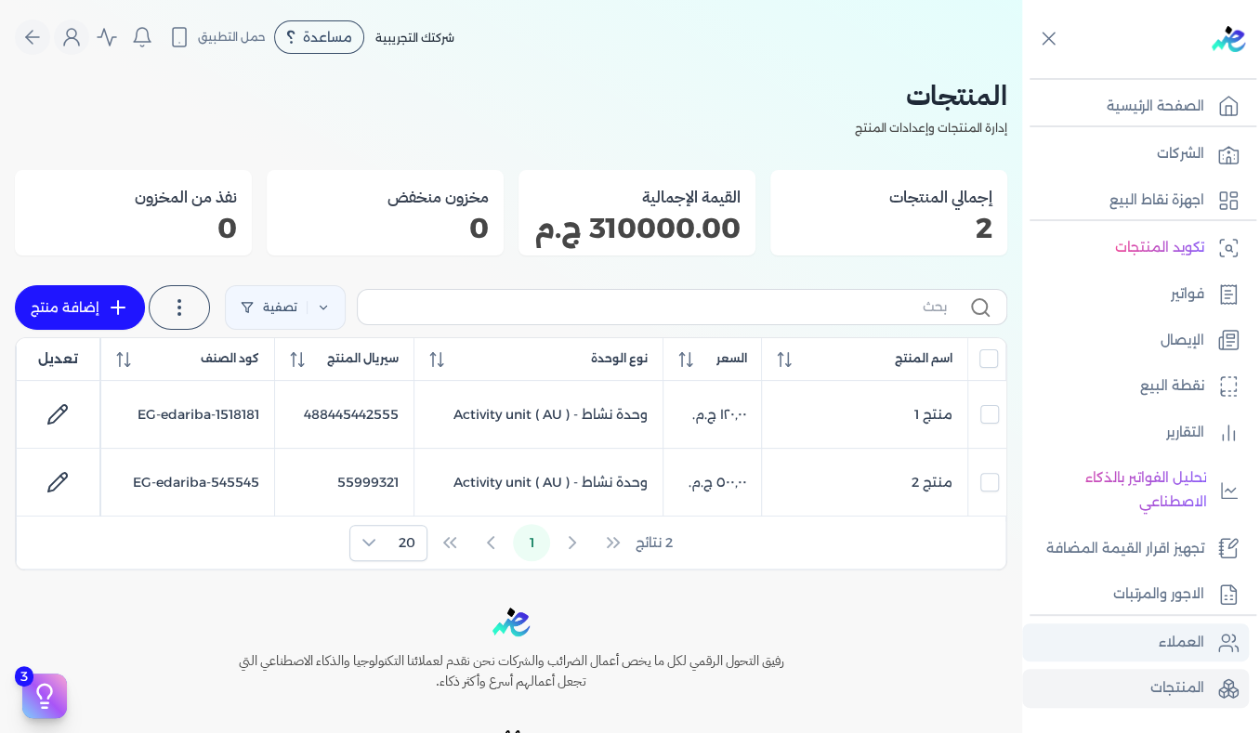
click at [1171, 641] on p "العملاء" at bounding box center [1182, 643] width 46 height 24
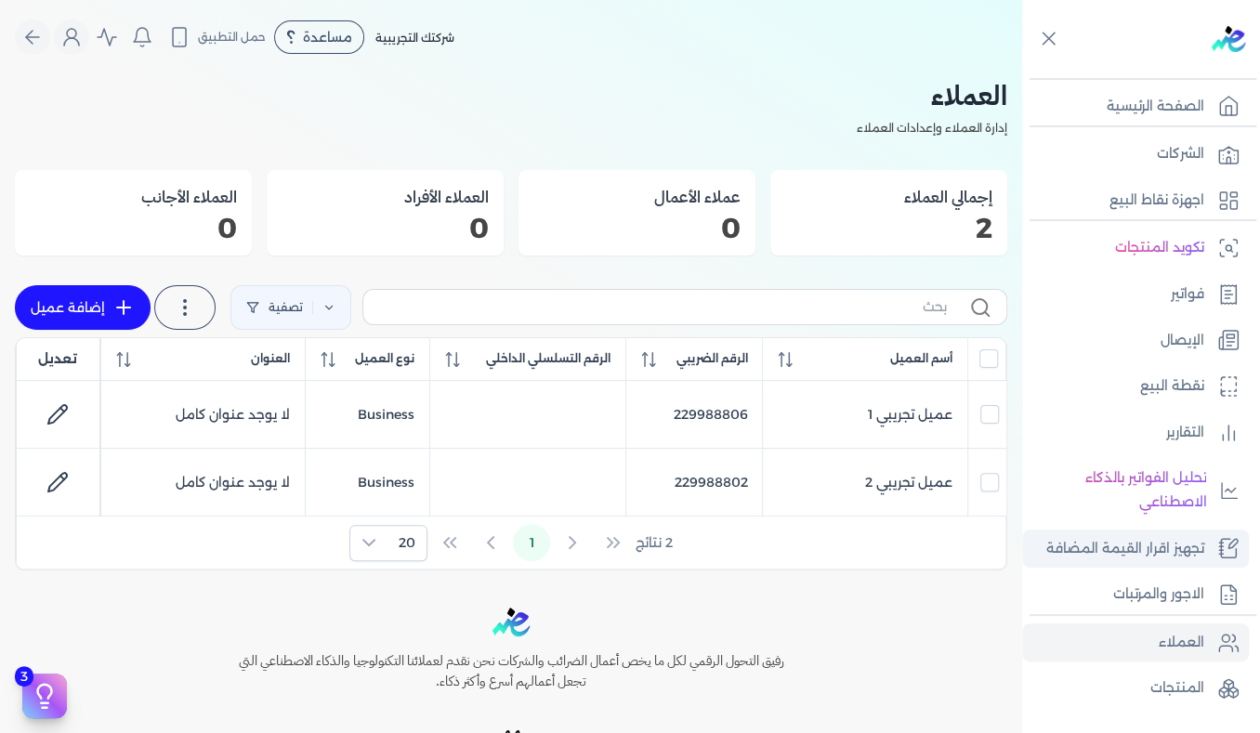
click at [1114, 544] on p "تجهيز اقرار القيمة المضافة" at bounding box center [1125, 549] width 158 height 24
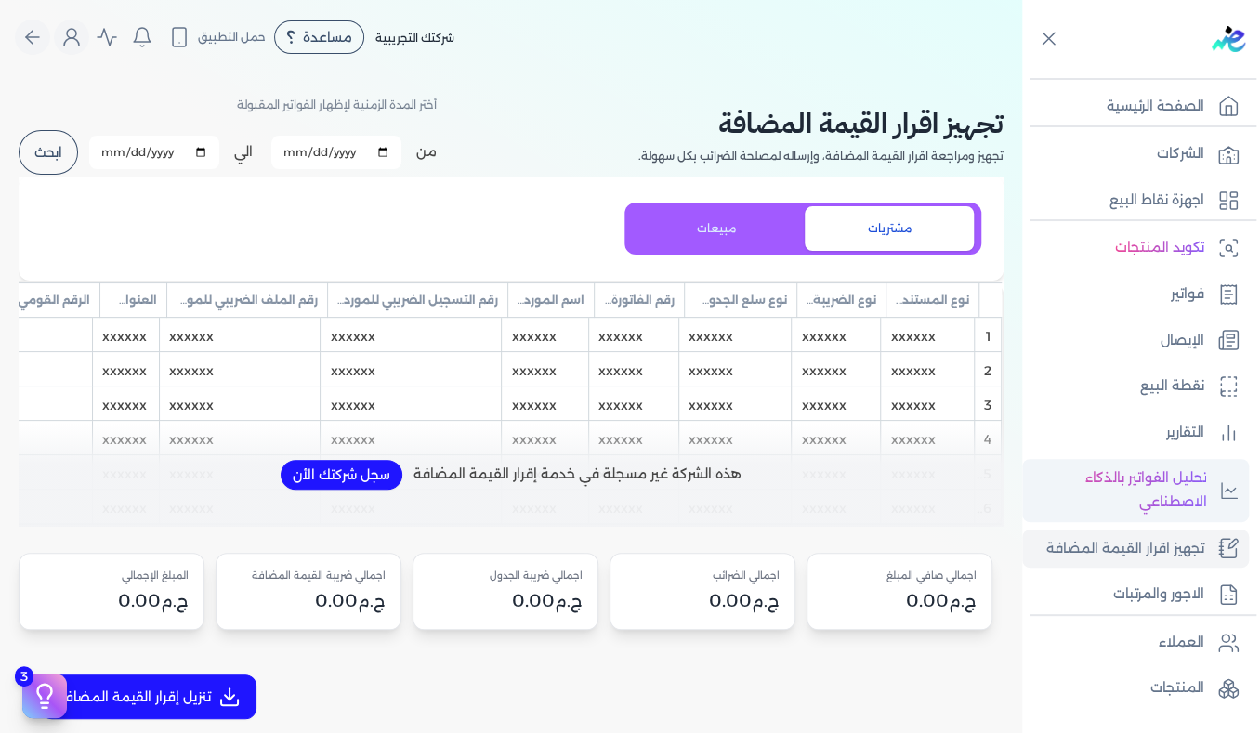
click at [1142, 491] on p "تحليل الفواتير بالذكاء الاصطناعي" at bounding box center [1118, 489] width 175 height 47
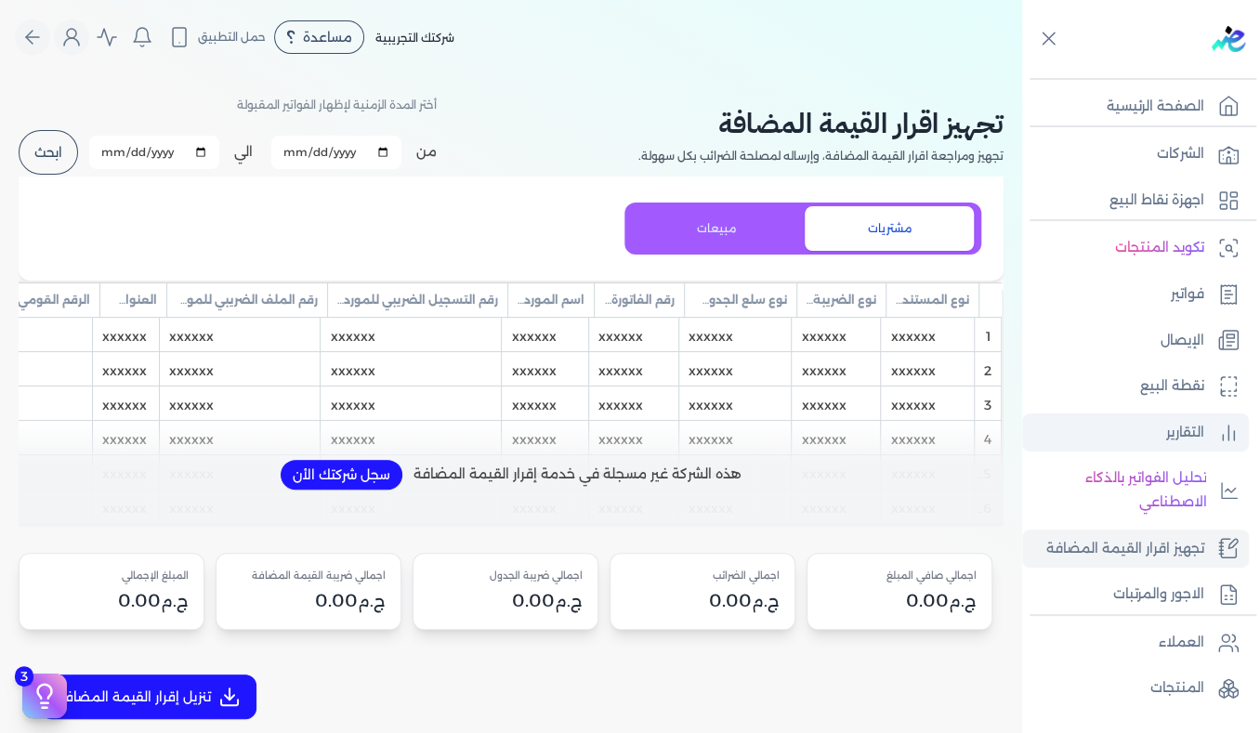
click at [1186, 435] on p "التقارير" at bounding box center [1185, 433] width 38 height 24
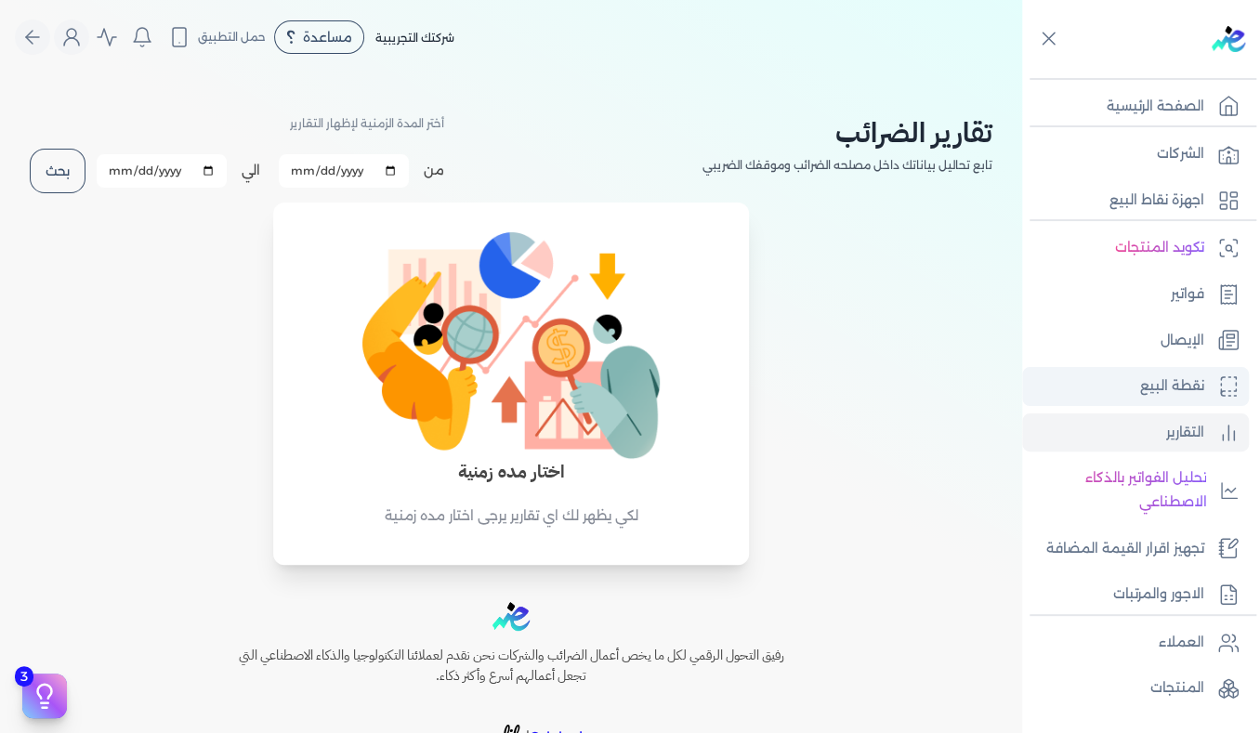
click at [1156, 389] on p "نقطة البيع" at bounding box center [1172, 386] width 64 height 24
select select "EGP"
select select "EGS"
select select "B"
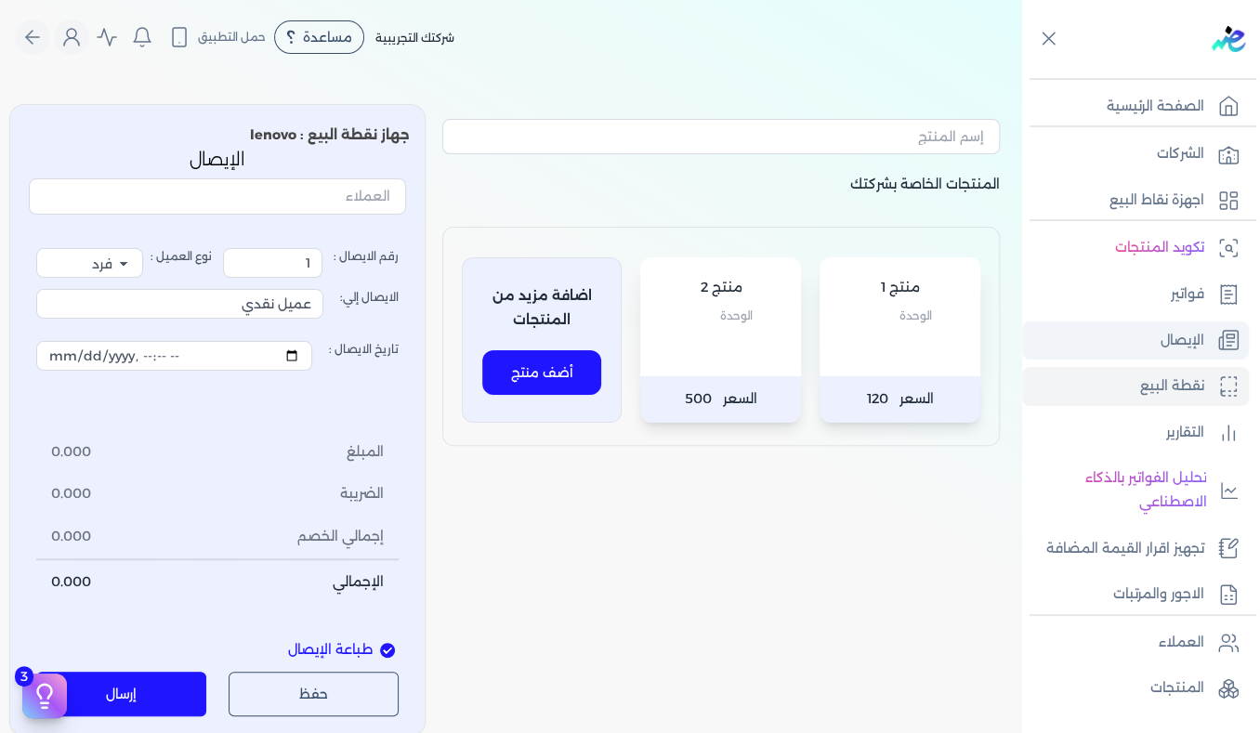
click at [1177, 339] on p "الإيصال" at bounding box center [1182, 341] width 44 height 24
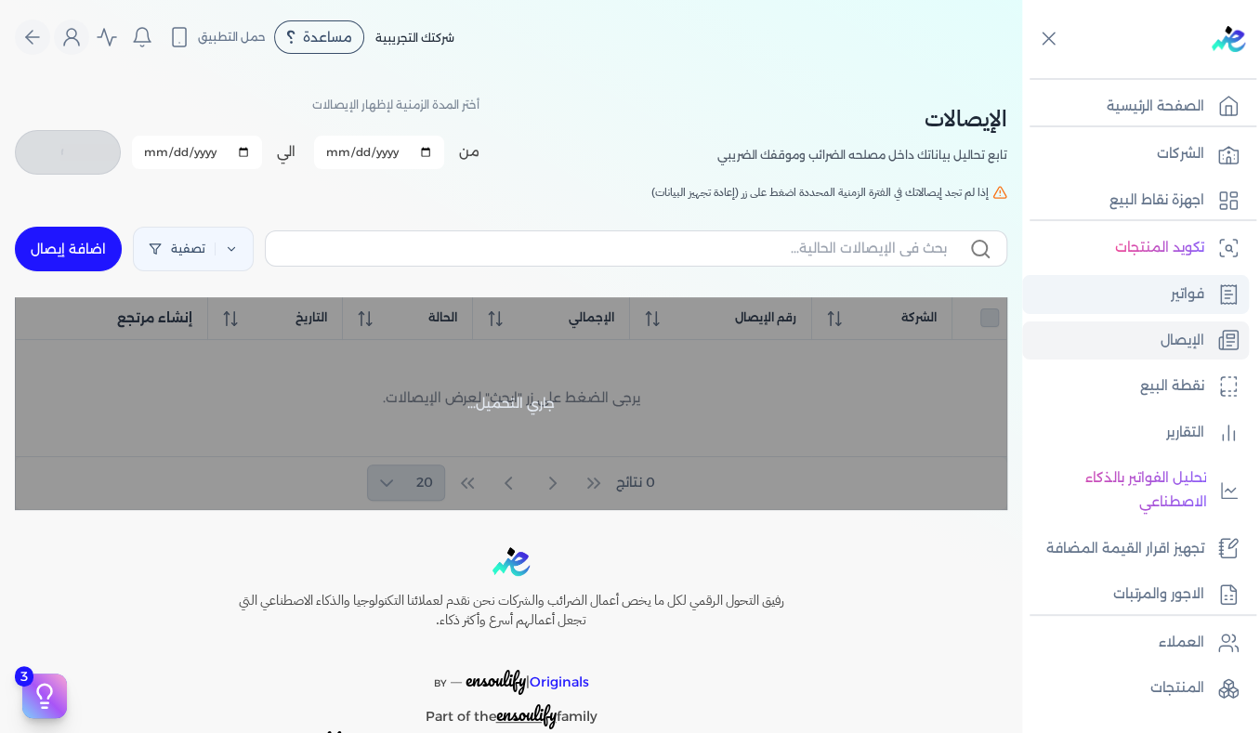
checkbox input "false"
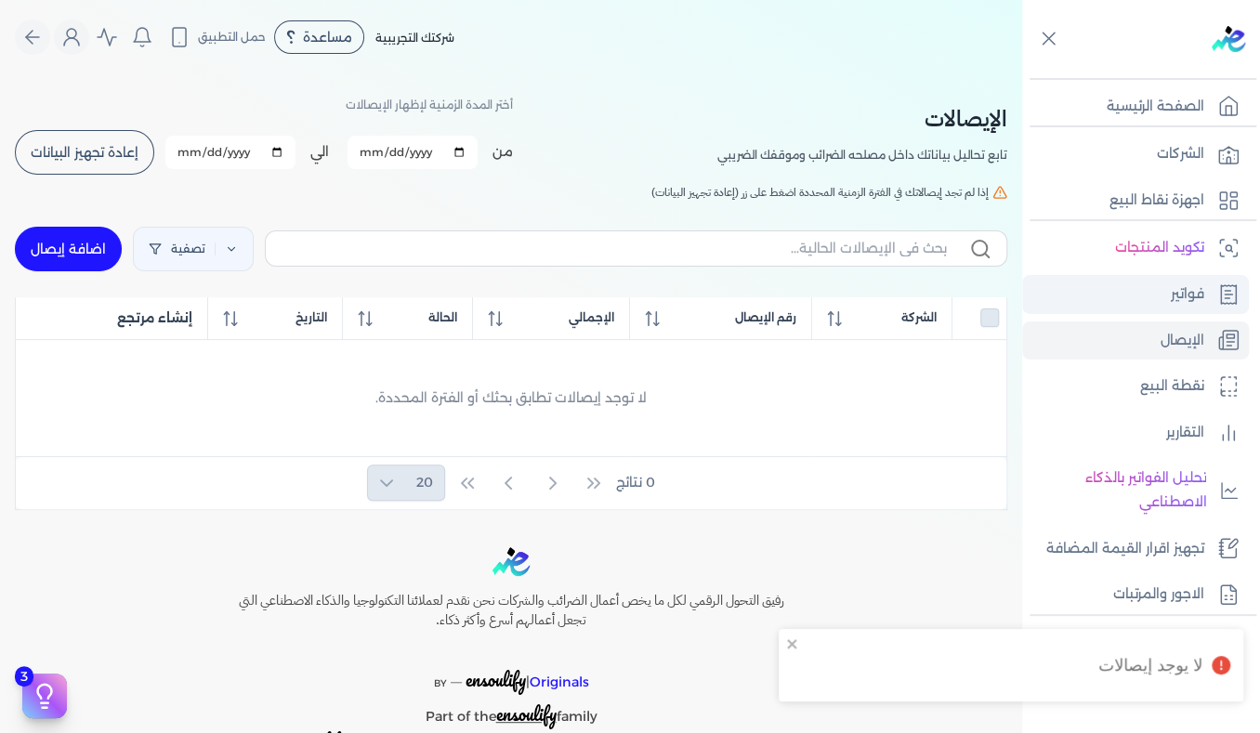
click at [1180, 282] on p "فواتير" at bounding box center [1187, 294] width 33 height 24
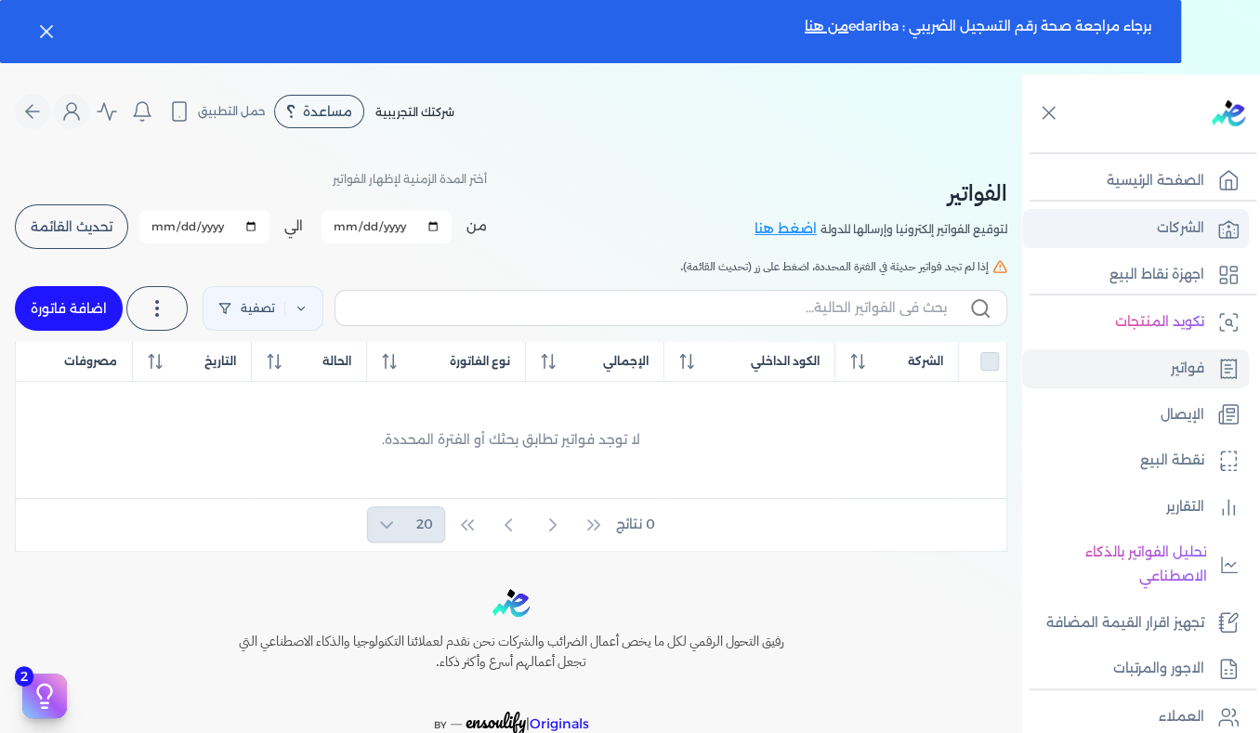
click at [1163, 230] on p "الشركات" at bounding box center [1180, 228] width 47 height 24
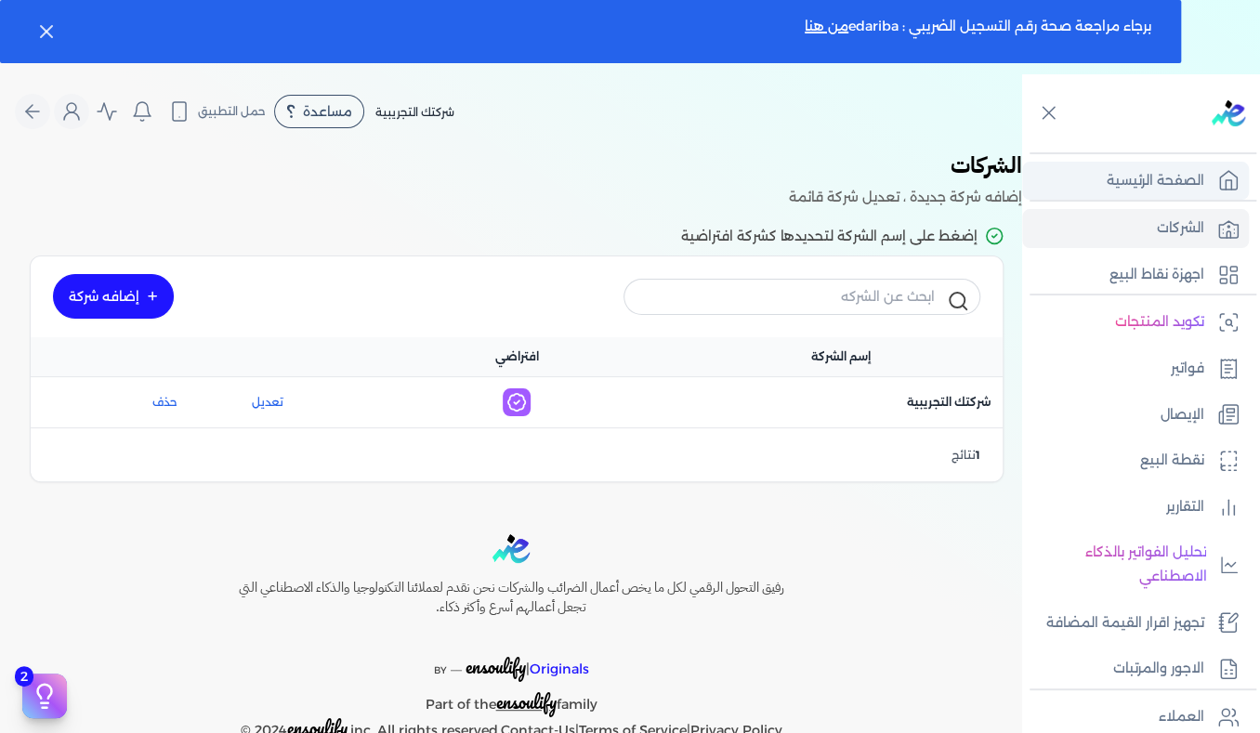
click at [1153, 173] on p "الصفحة الرئيسية" at bounding box center [1156, 181] width 98 height 24
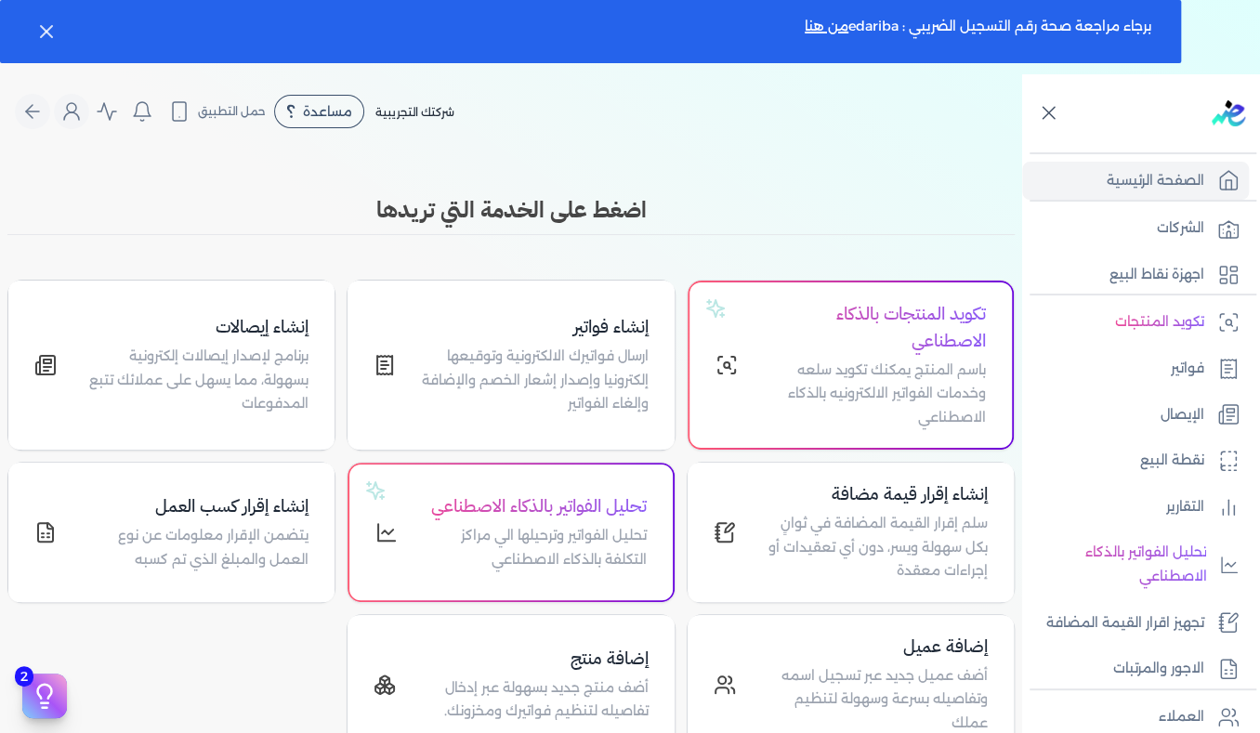
click at [1045, 114] on icon at bounding box center [1048, 114] width 12 height 12
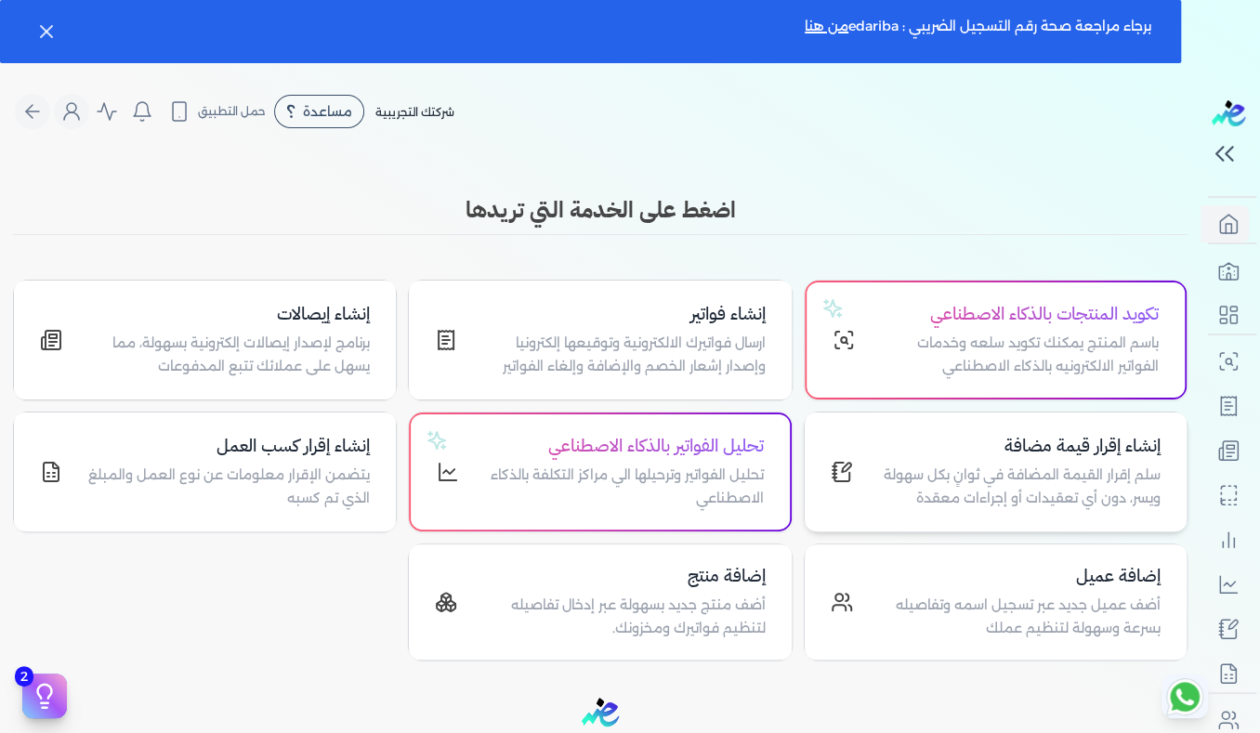
click at [1002, 444] on h4 "إنشاء إقرار قيمة مضافة" at bounding box center [1017, 446] width 285 height 27
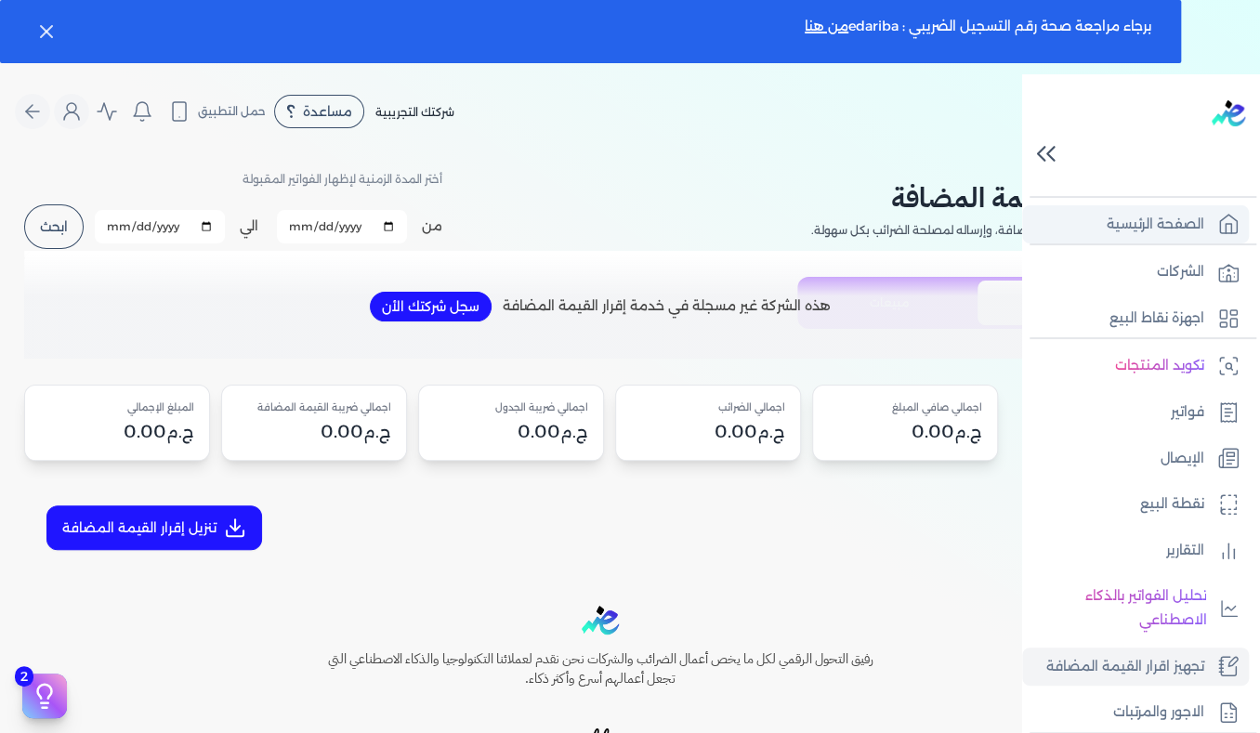
click at [1212, 216] on link "الصفحة الرئيسية" at bounding box center [1135, 224] width 227 height 39
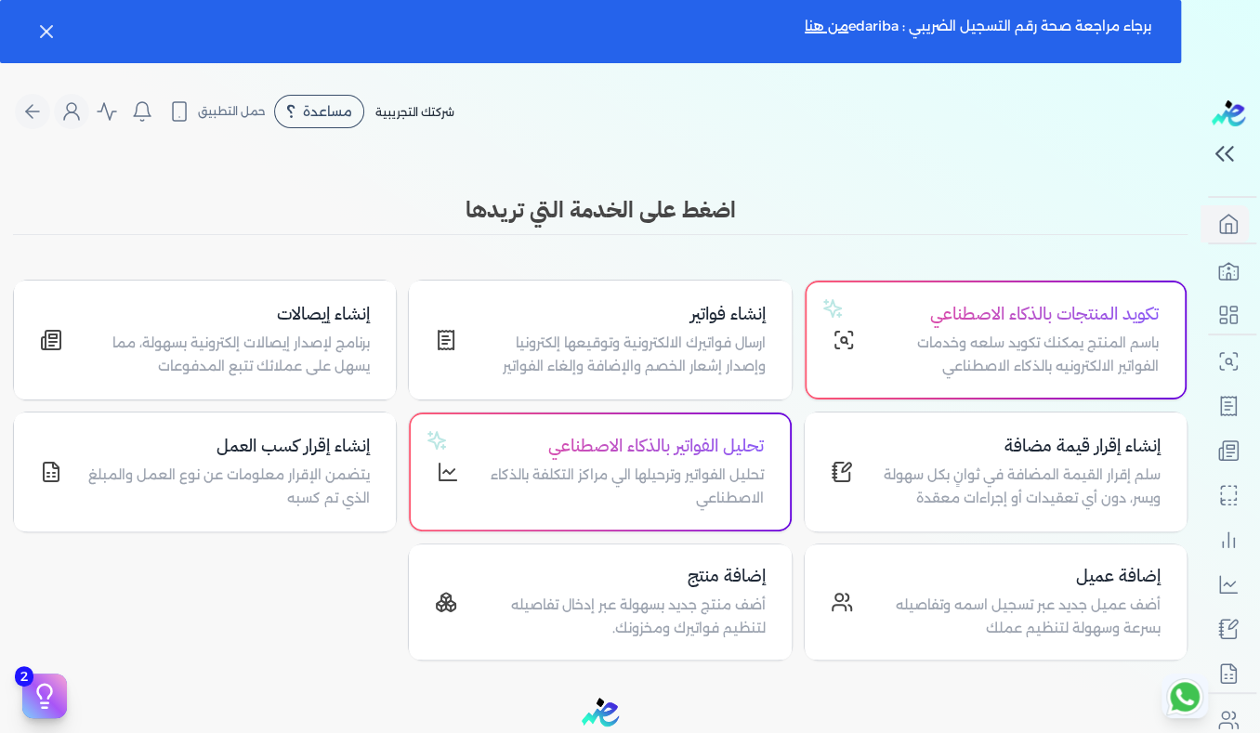
click at [878, 164] on div "Toggle Navigation الاسعار العمولات مساعدة خدمة العملاء دليل المستخدم تسجيل الدخ…" at bounding box center [600, 440] width 1200 height 733
click at [998, 471] on p "سلم إقرار القيمة المضافة في ثوانٍ بكل سهولة ويسر، دون أي تعقيدات أو إجراءات معق…" at bounding box center [1017, 487] width 285 height 47
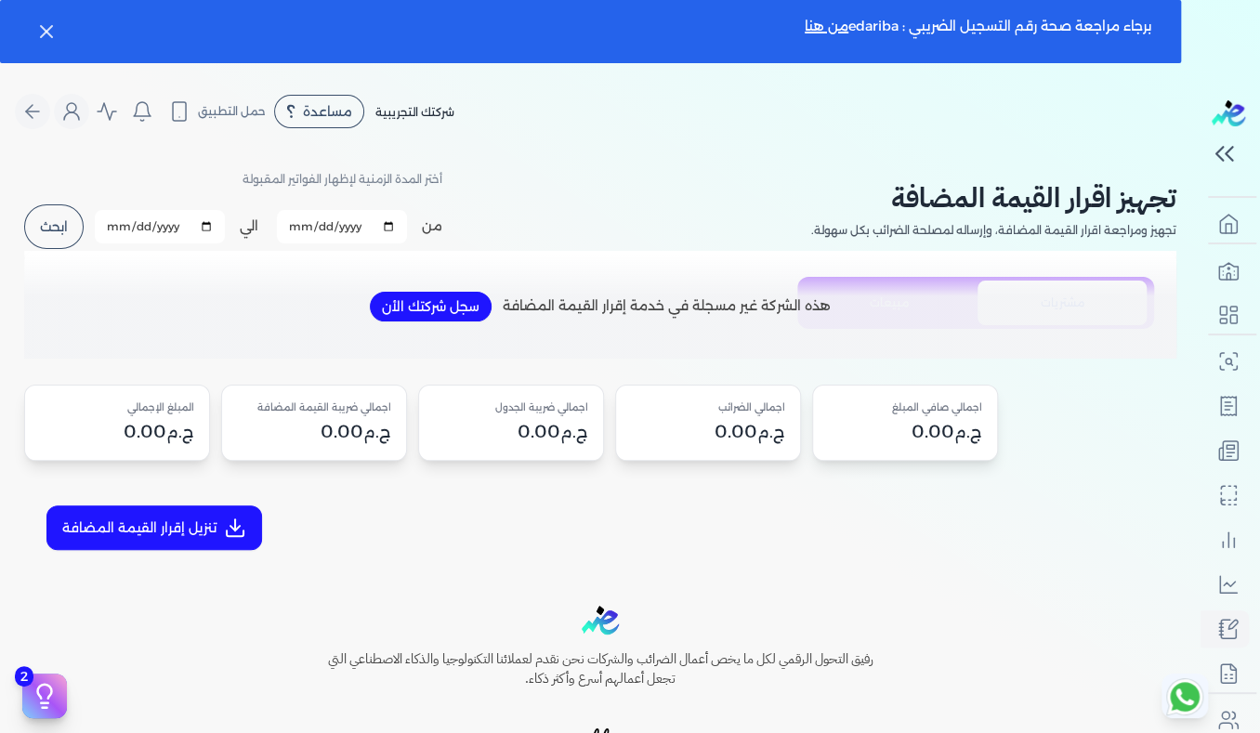
click at [945, 148] on nav "Toggle Navigation الاسعار العمولات مساعدة خدمة العملاء دليل المستخدم تسجيل الدخ…" at bounding box center [600, 111] width 1200 height 74
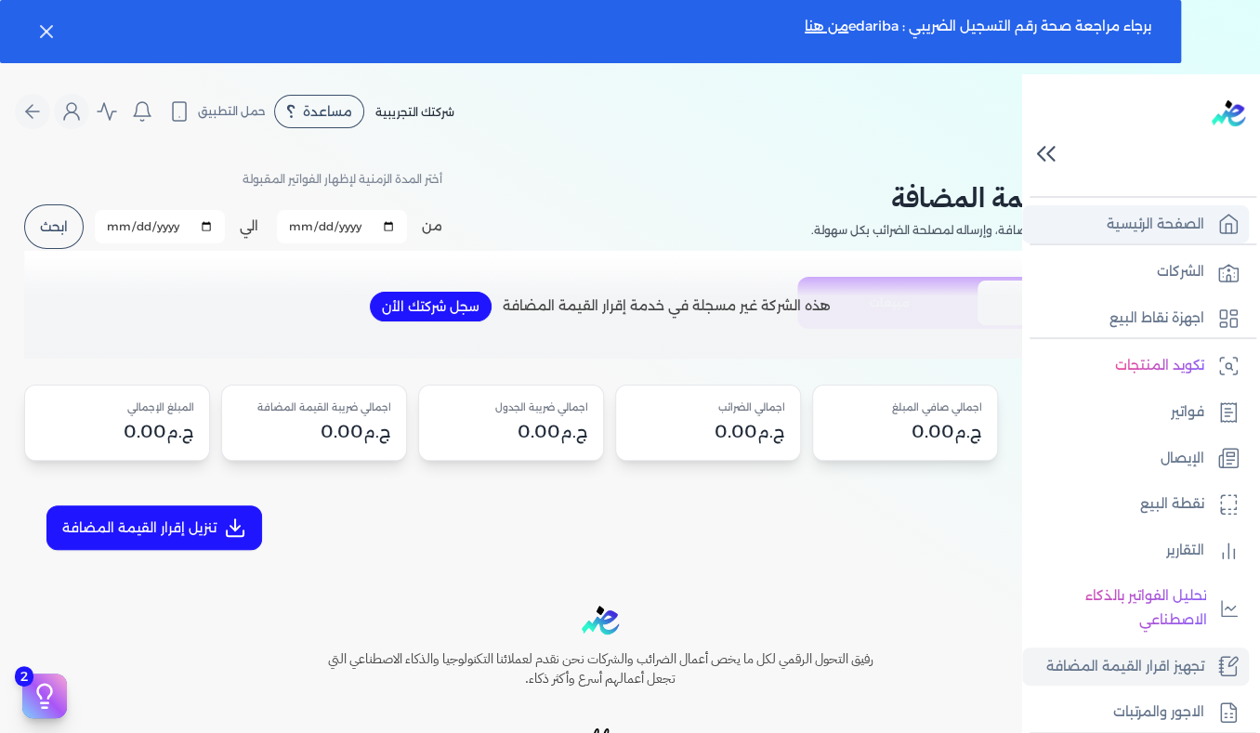
click at [1229, 226] on icon at bounding box center [1228, 224] width 22 height 22
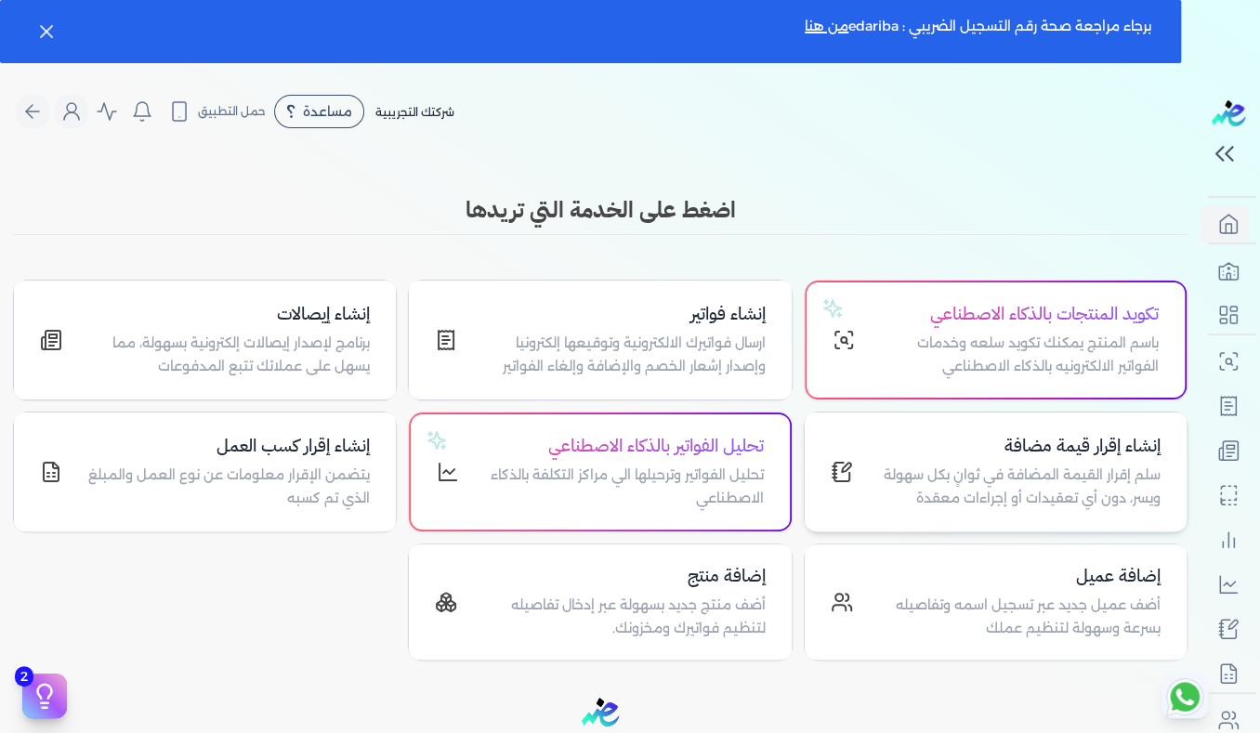
click at [1022, 473] on p "سلم إقرار القيمة المضافة في ثوانٍ بكل سهولة ويسر، دون أي تعقيدات أو إجراءات معق…" at bounding box center [1017, 487] width 285 height 47
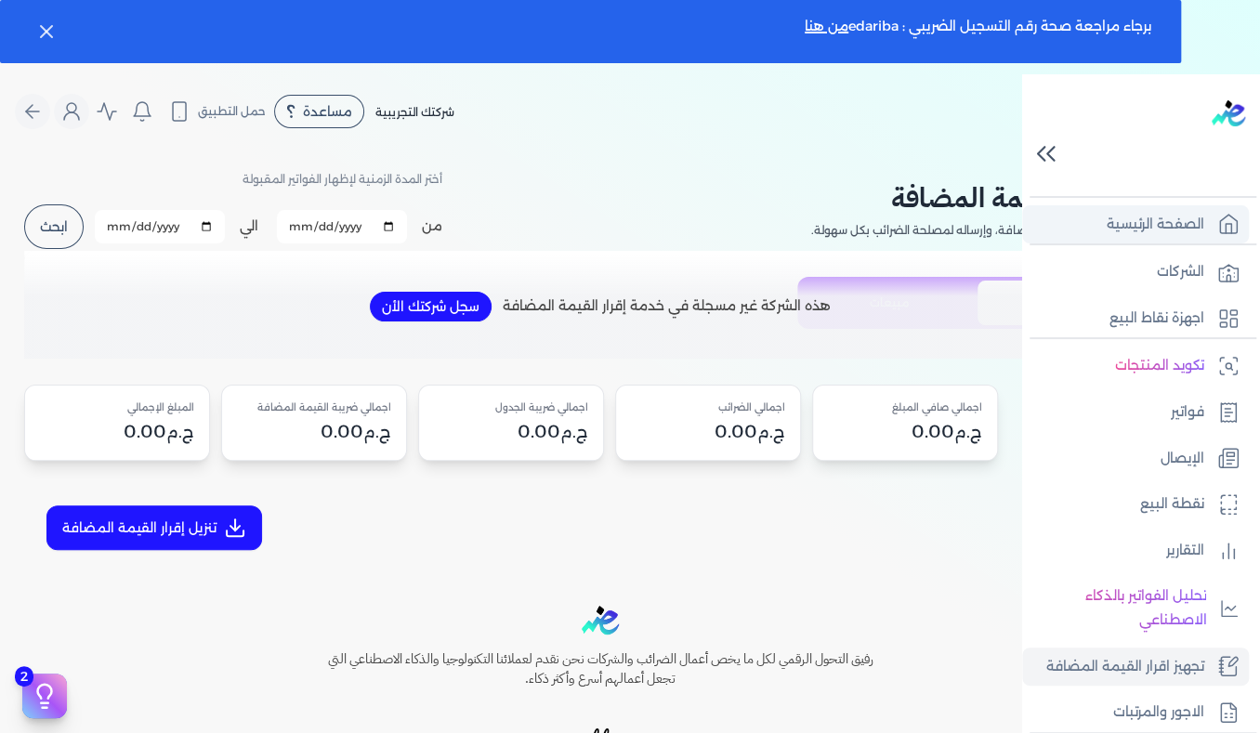
click at [1220, 227] on icon at bounding box center [1228, 224] width 17 height 19
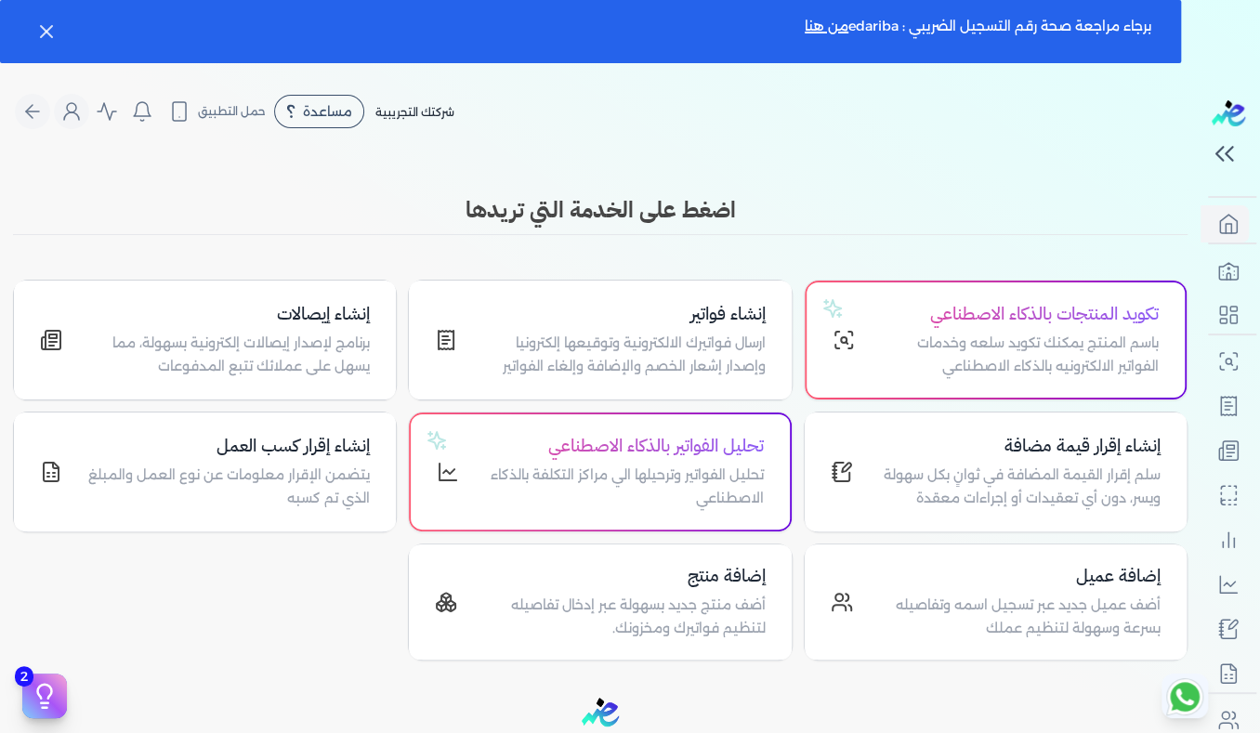
click at [884, 163] on div "Toggle Navigation الاسعار العمولات مساعدة خدمة العملاء دليل المستخدم تسجيل الدخ…" at bounding box center [600, 440] width 1200 height 733
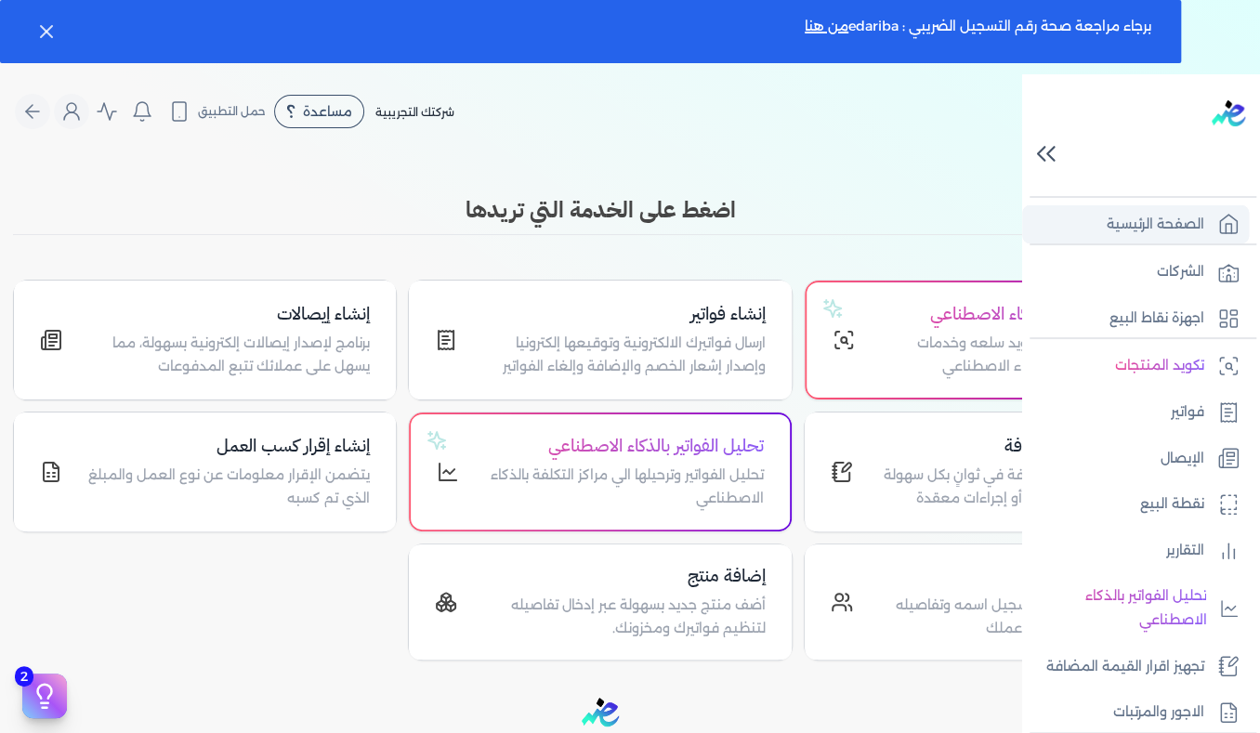
click at [1196, 231] on p "الصفحة الرئيسية" at bounding box center [1156, 225] width 98 height 24
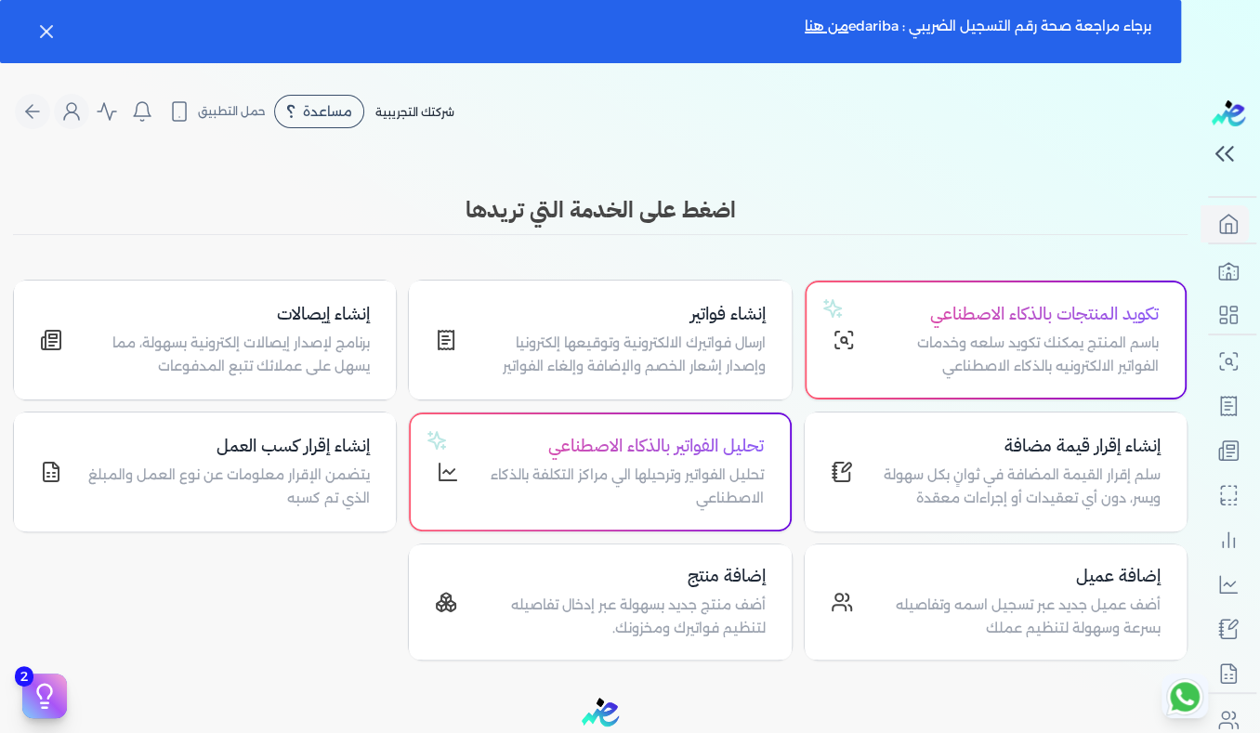
click at [859, 151] on div "Toggle Navigation الاسعار العمولات مساعدة خدمة العملاء دليل المستخدم تسجيل الدخ…" at bounding box center [600, 440] width 1200 height 733
click at [877, 189] on div "Toggle Navigation الاسعار العمولات مساعدة خدمة العملاء دليل المستخدم تسجيل الدخ…" at bounding box center [600, 440] width 1200 height 733
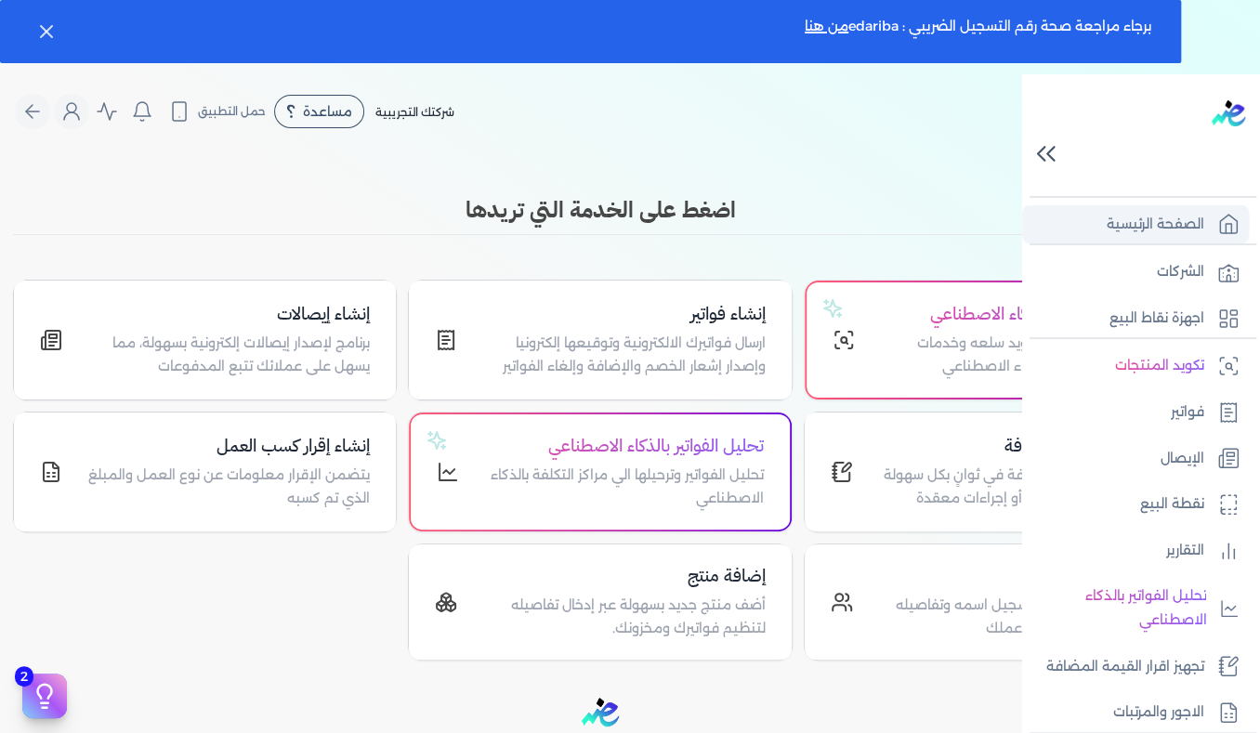
click at [1221, 224] on icon at bounding box center [1228, 224] width 22 height 22
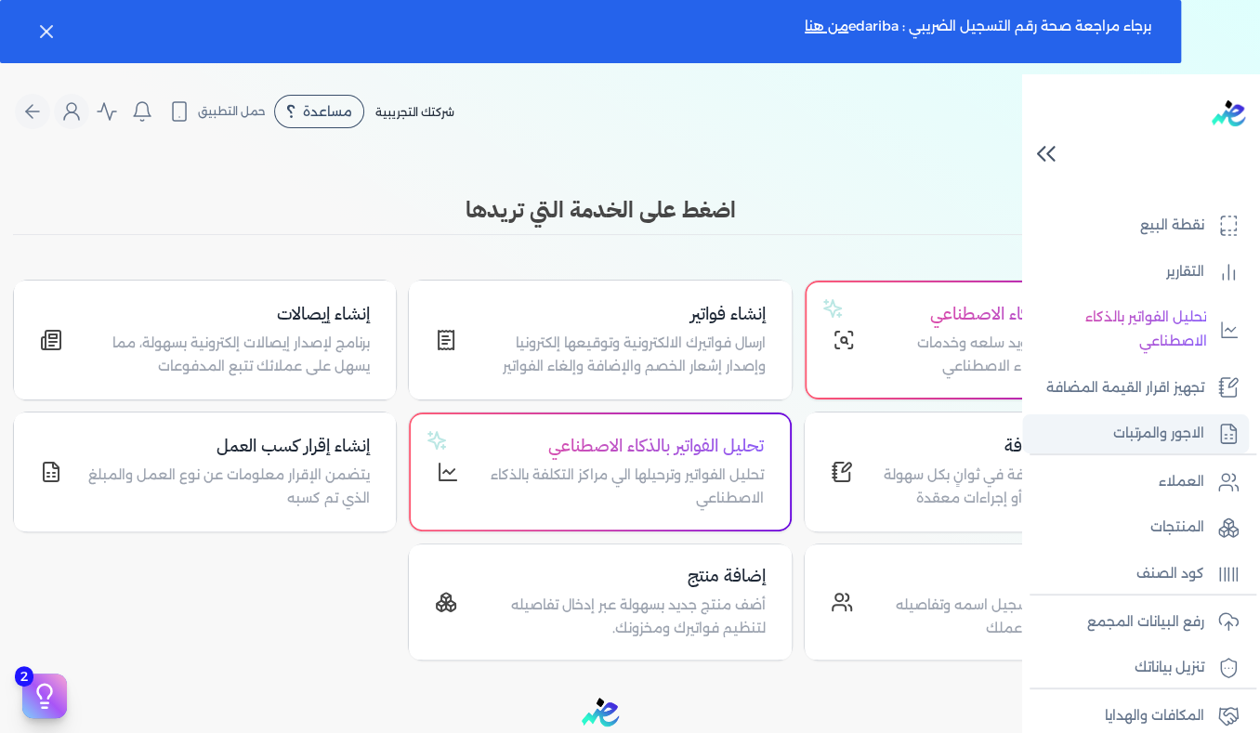
scroll to position [310, 0]
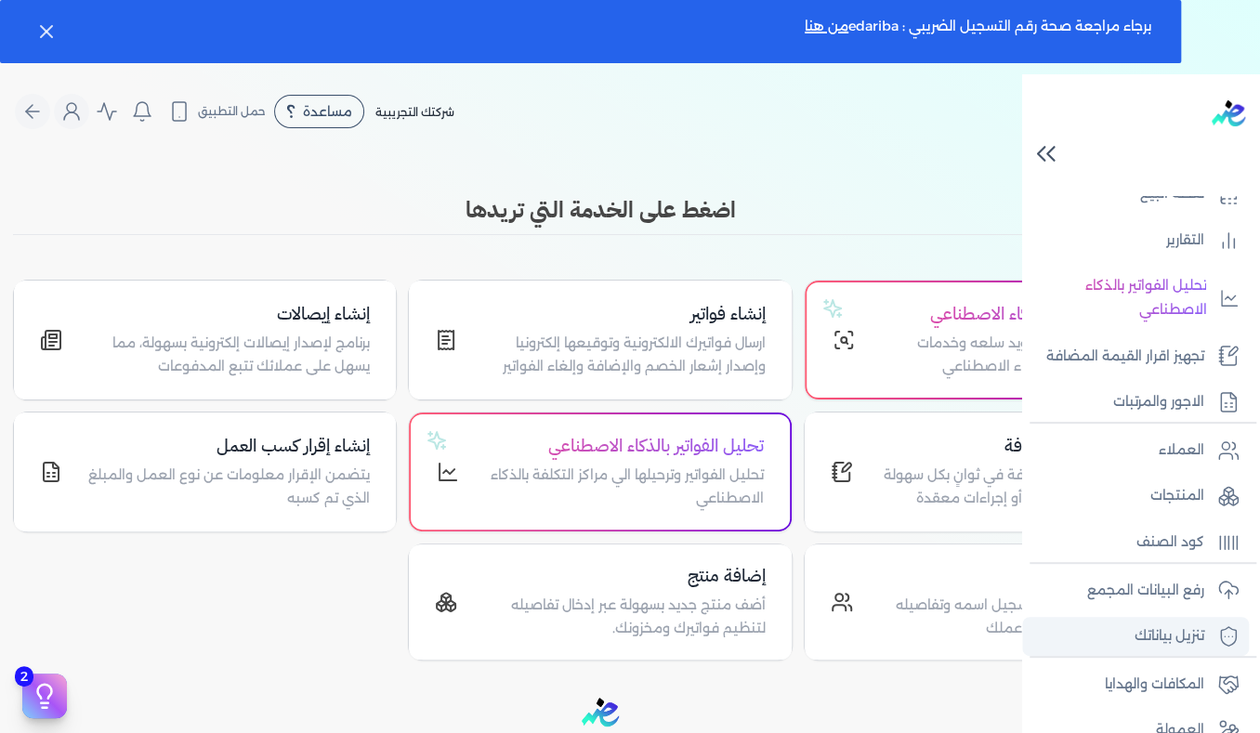
click at [1159, 630] on p "تنزيل بياناتك" at bounding box center [1169, 636] width 70 height 24
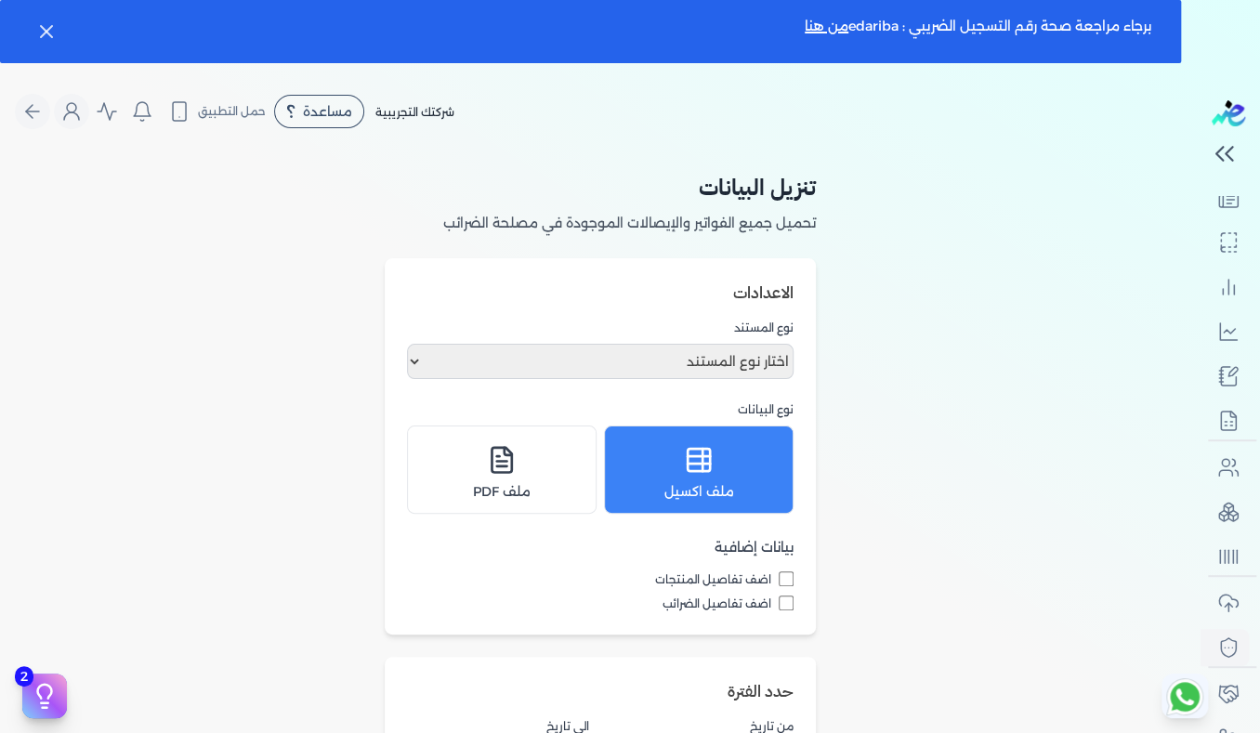
scroll to position [251, 0]
click at [40, 111] on icon "Global" at bounding box center [32, 111] width 22 height 22
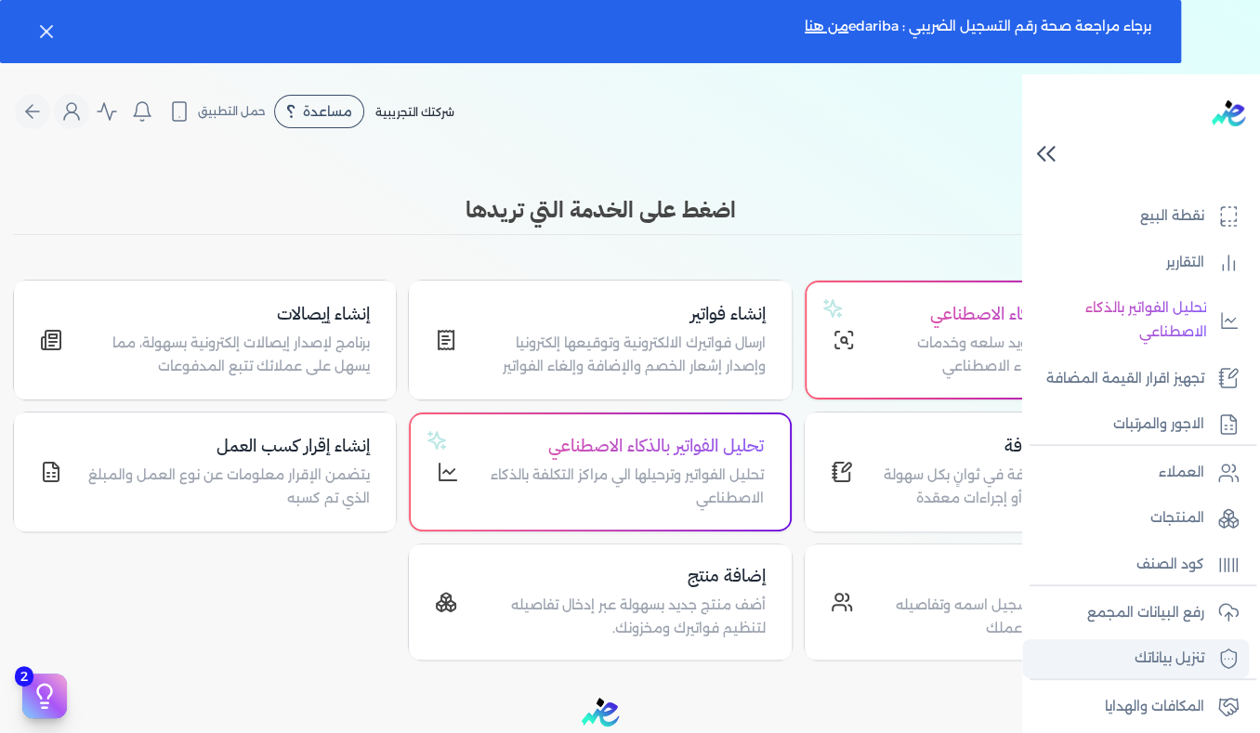
scroll to position [310, 0]
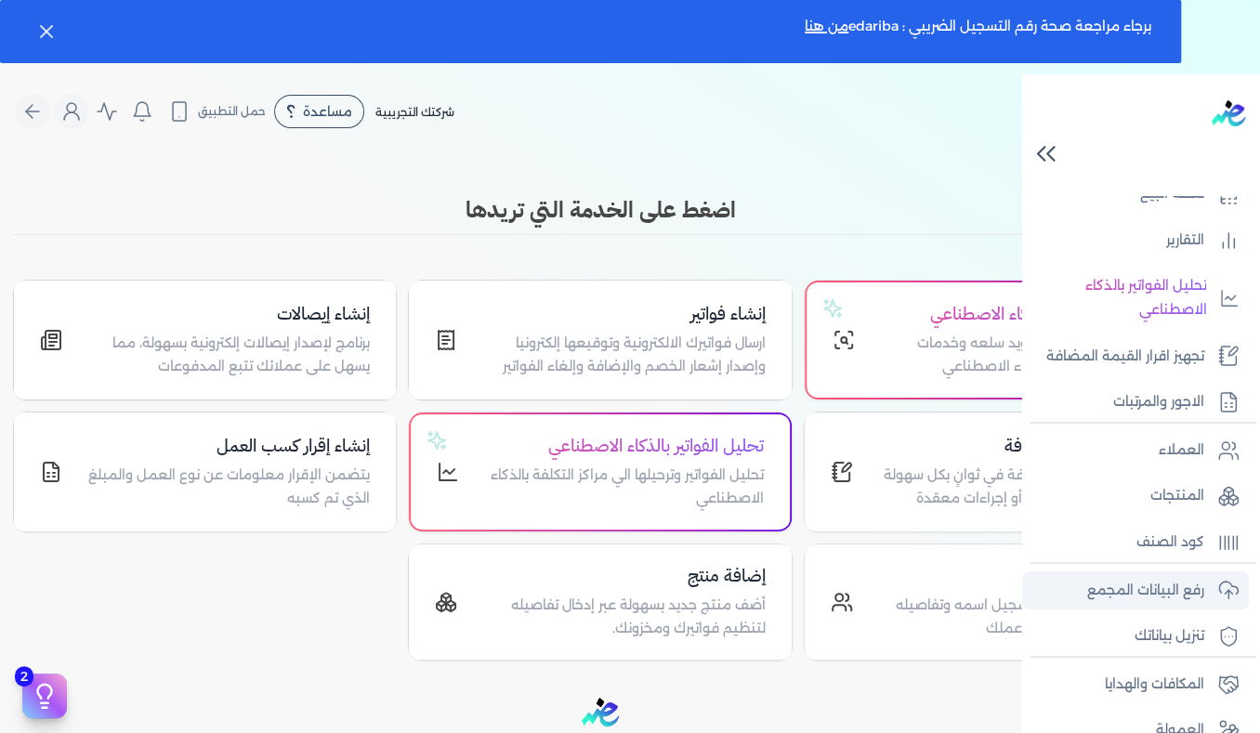
click at [1166, 582] on p "رفع البيانات المجمع" at bounding box center [1145, 591] width 117 height 24
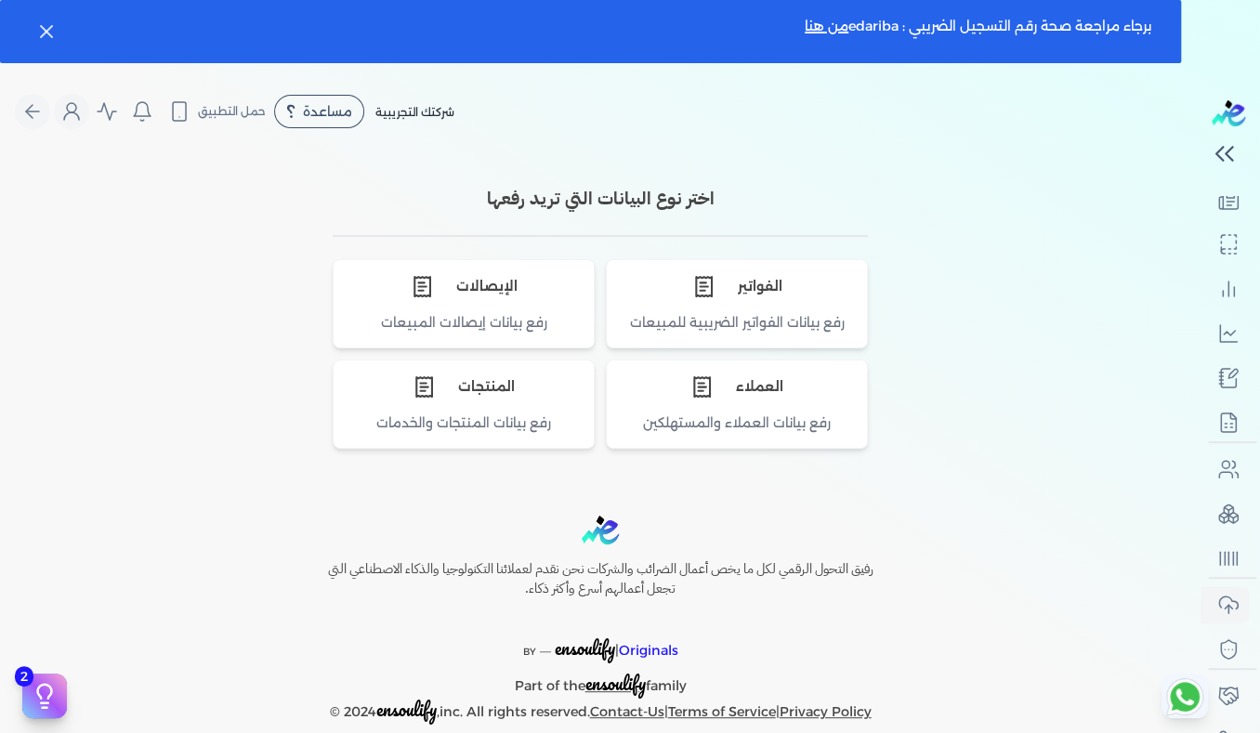
scroll to position [251, 0]
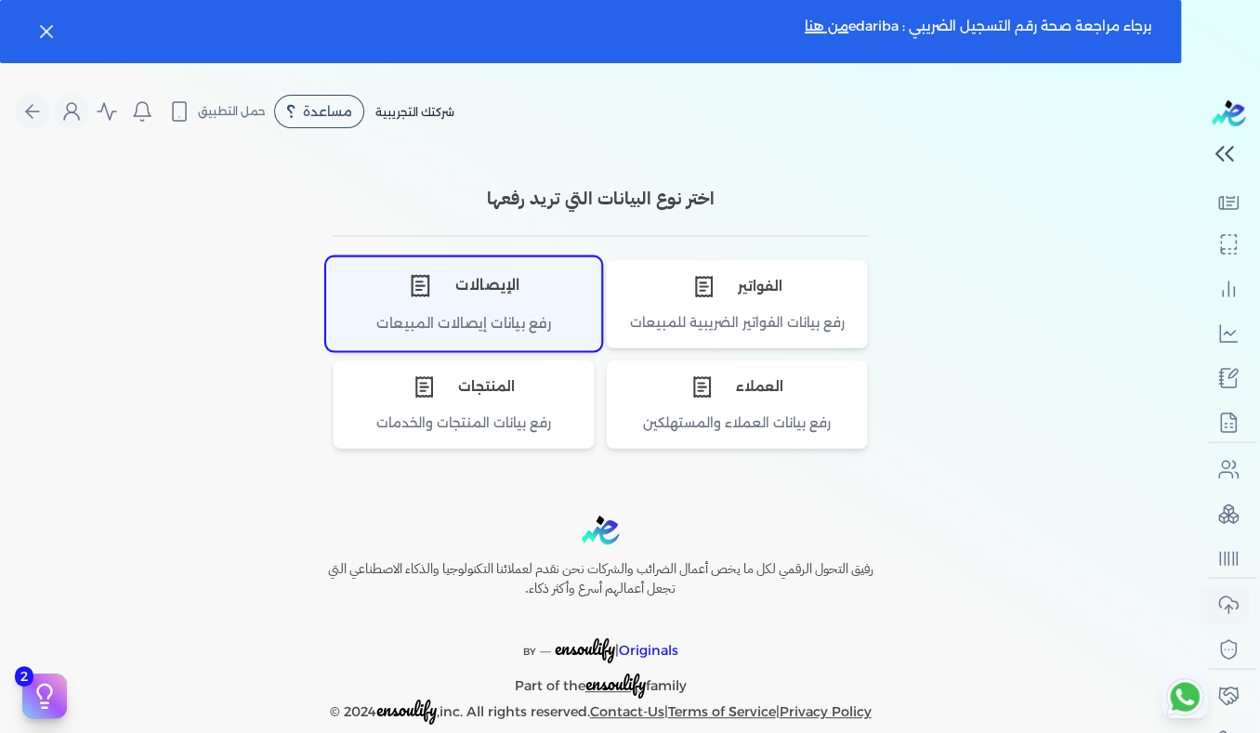
click at [465, 316] on div "رفع بيانات إيصالات المبيعات" at bounding box center [463, 331] width 273 height 36
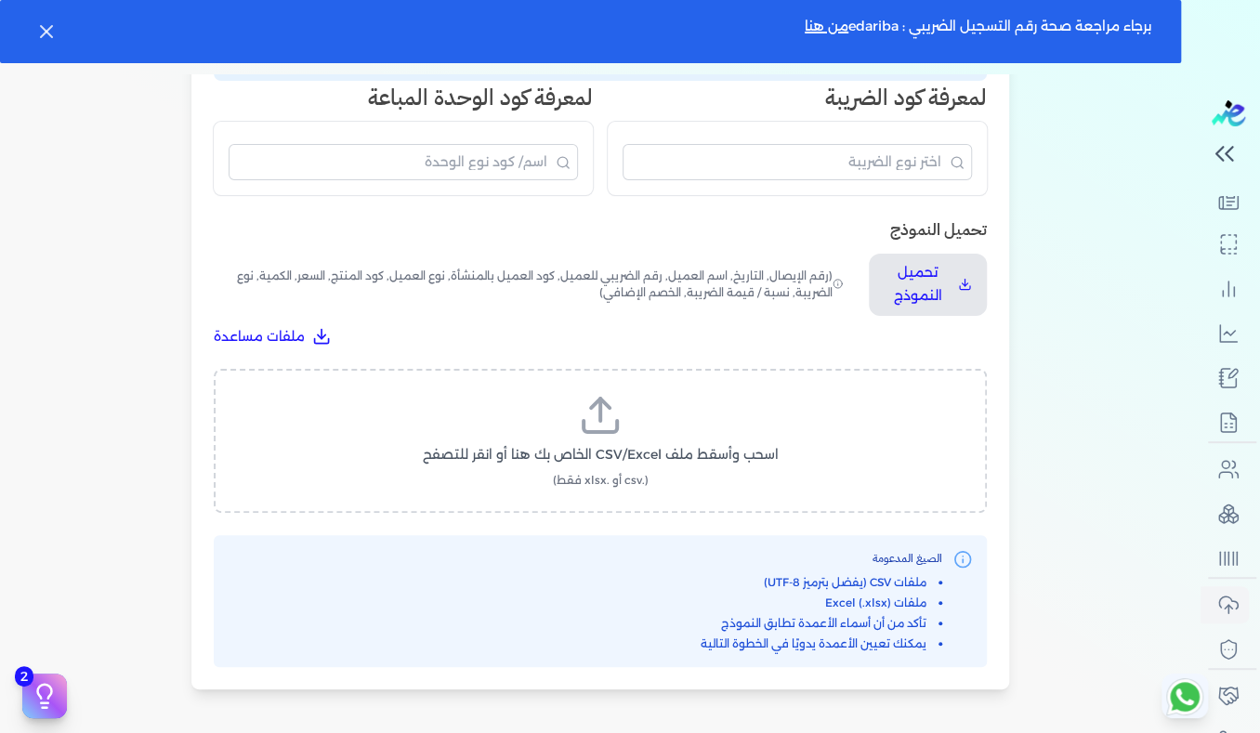
scroll to position [557, 0]
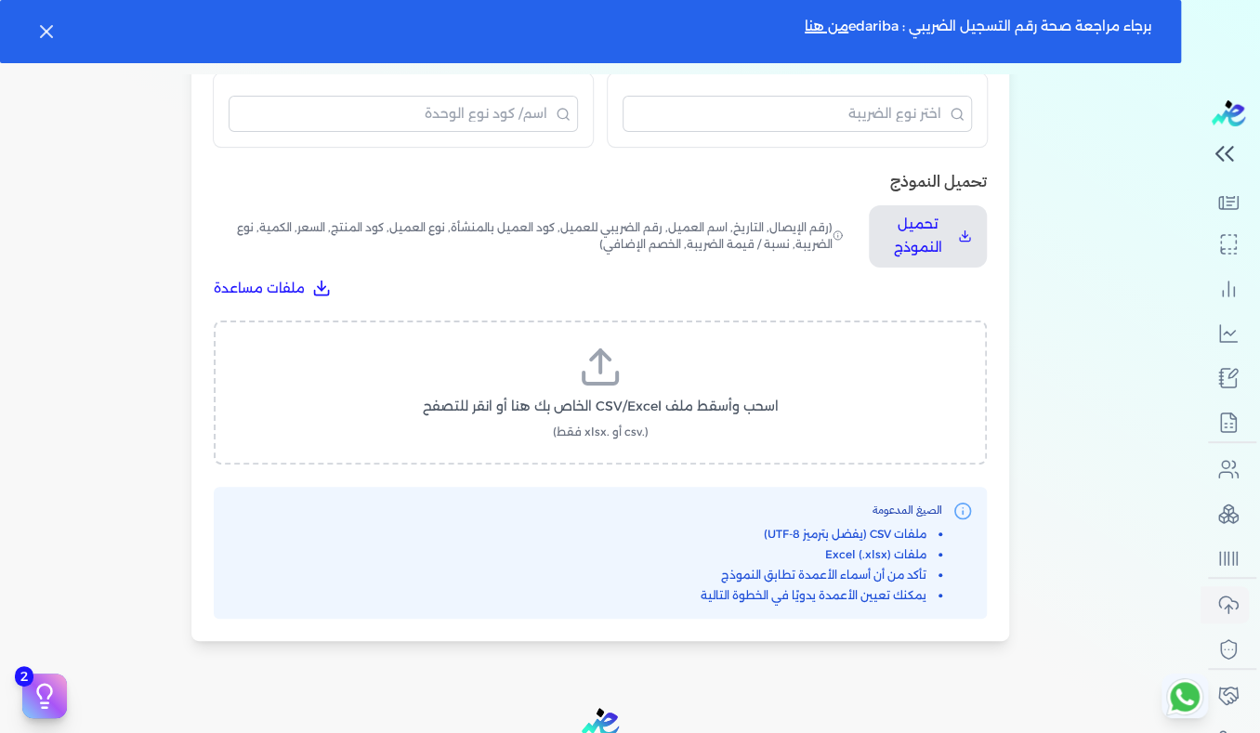
click at [636, 399] on span "اسحب وأسقط ملف CSV/Excel الخاص بك هنا أو انقر للتصفح" at bounding box center [601, 407] width 356 height 20
click at [0, 0] on input "اسحب وأسقط ملف CSV/Excel الخاص بك هنا أو انقر للتصفح (.csv أو .xlsx فقط)" at bounding box center [0, 0] width 0 height 0
click at [921, 250] on p "تحميل النموذج" at bounding box center [917, 236] width 67 height 47
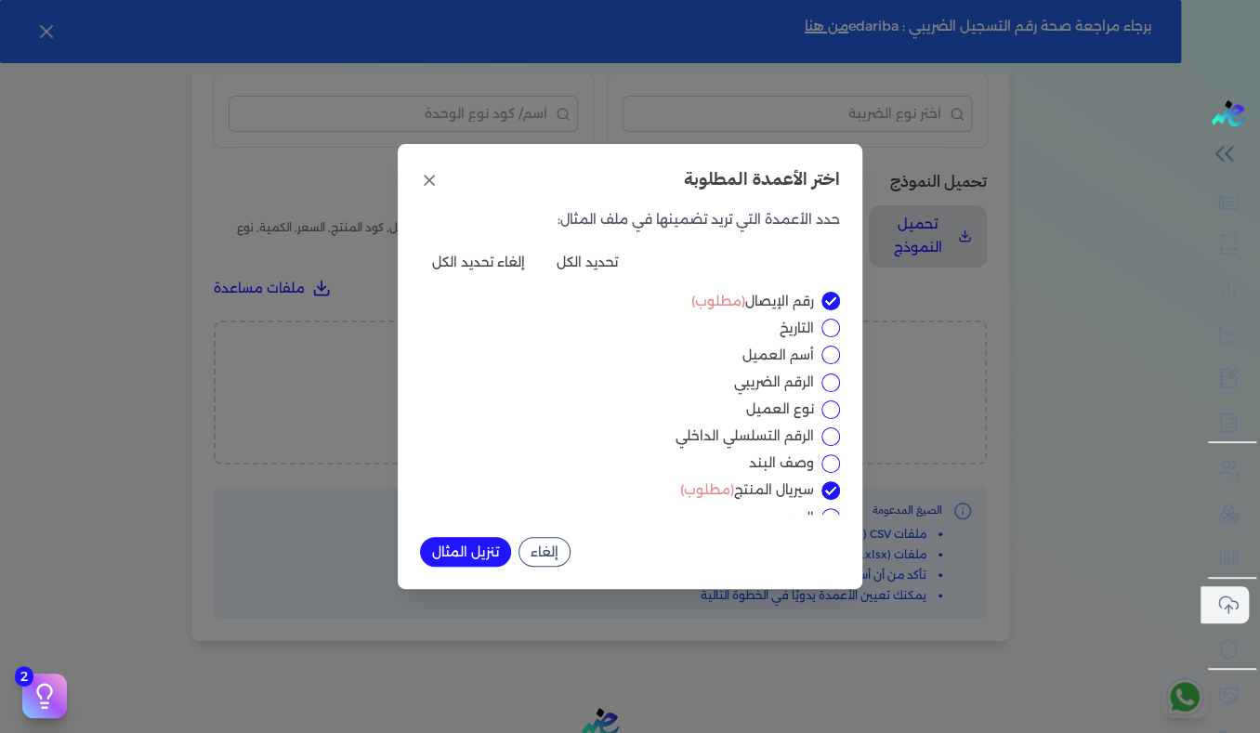
click at [583, 263] on button "تحديد الكل" at bounding box center [586, 262] width 85 height 30
checkbox input "true"
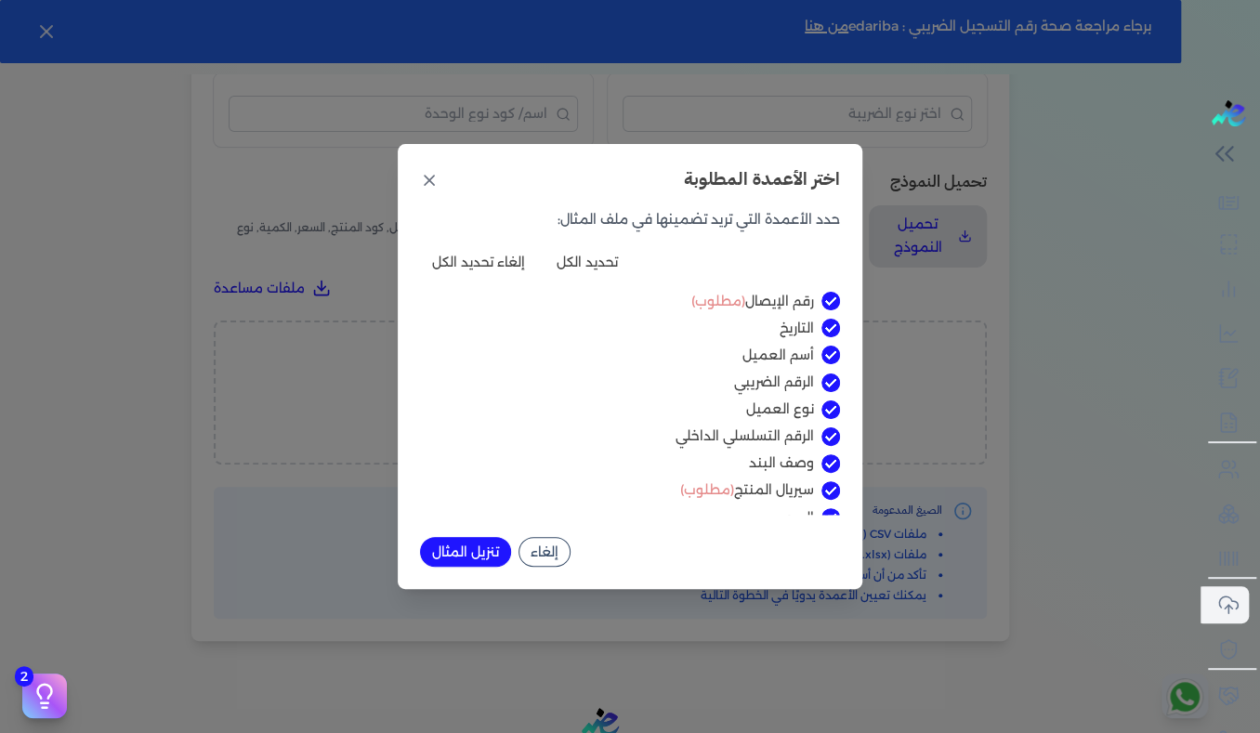
checkbox input "true"
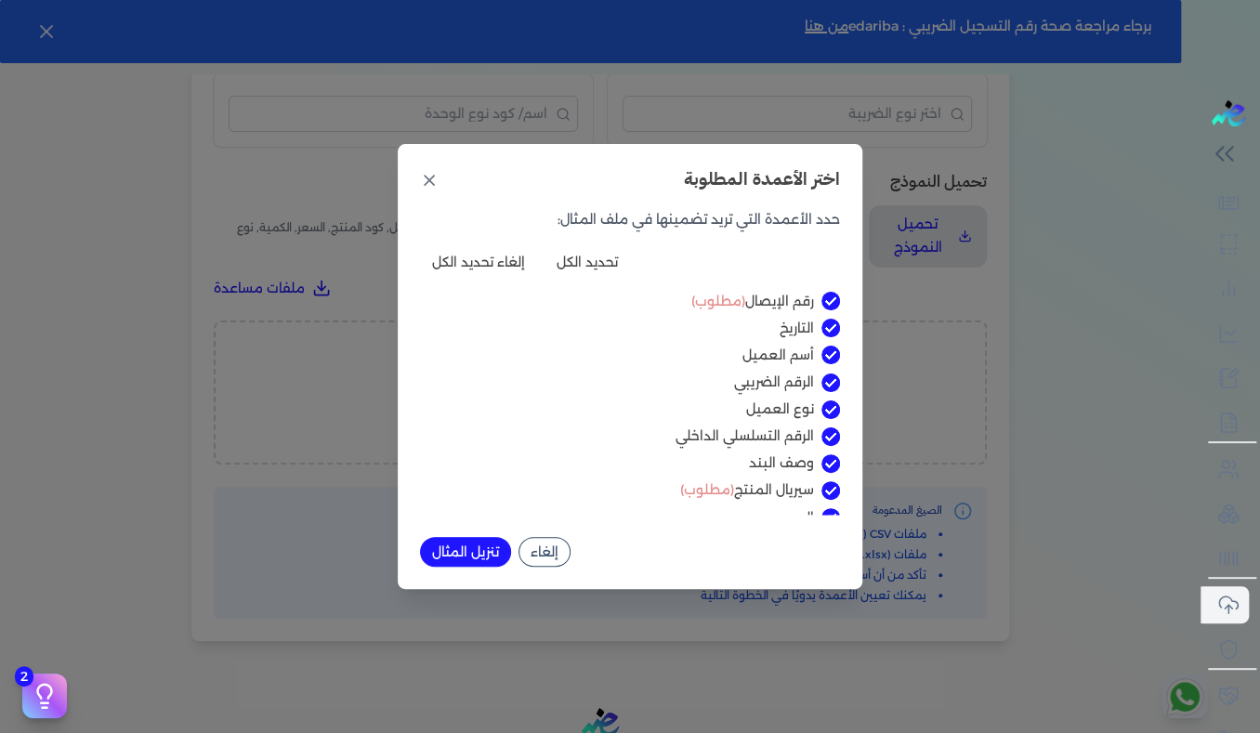
checkbox input "true"
click at [476, 553] on button "تنزيل المثال" at bounding box center [465, 552] width 91 height 30
